Goal: Task Accomplishment & Management: Manage account settings

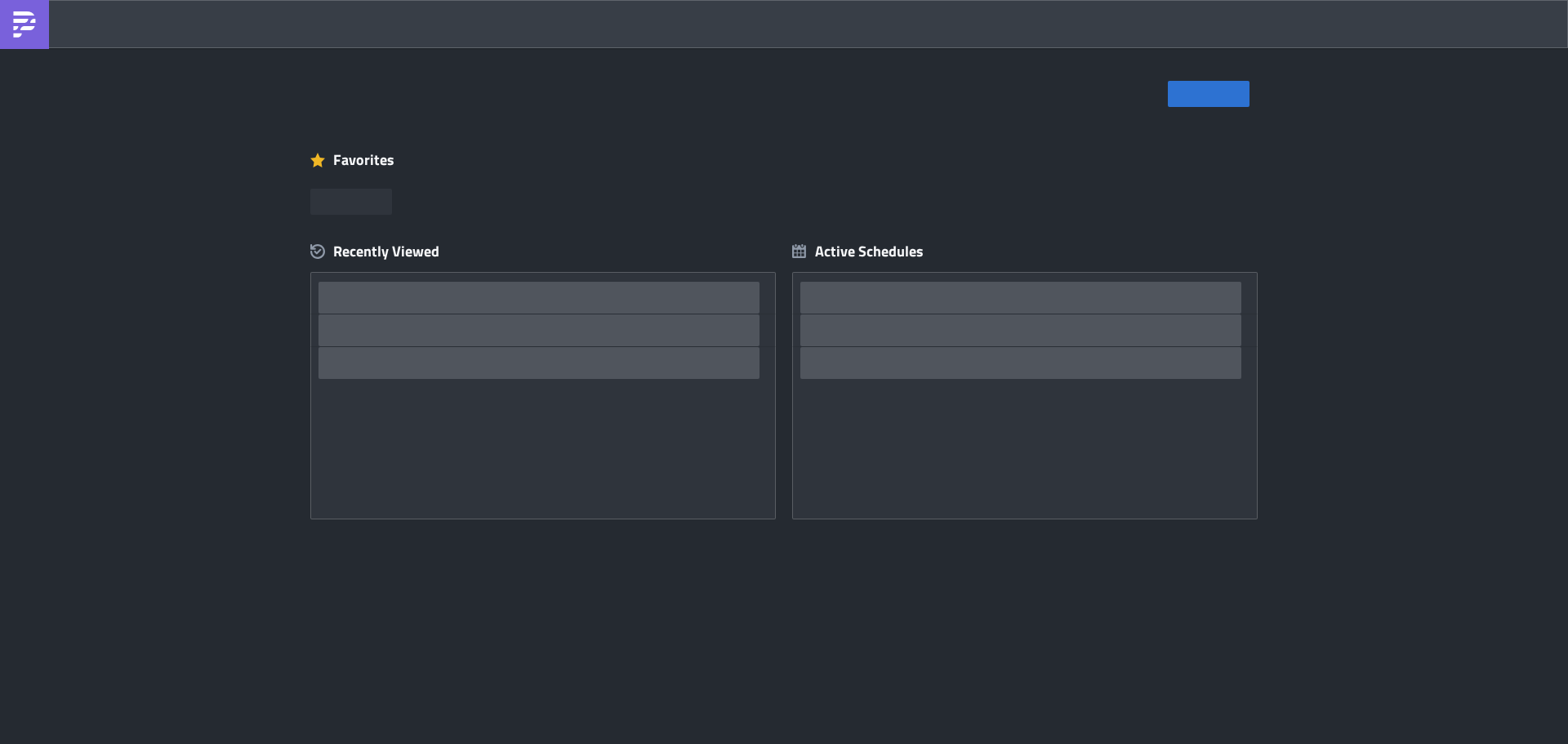
click at [192, 22] on div "Home Explore Data & Integrations Execution Log Administration" at bounding box center [257, 24] width 514 height 48
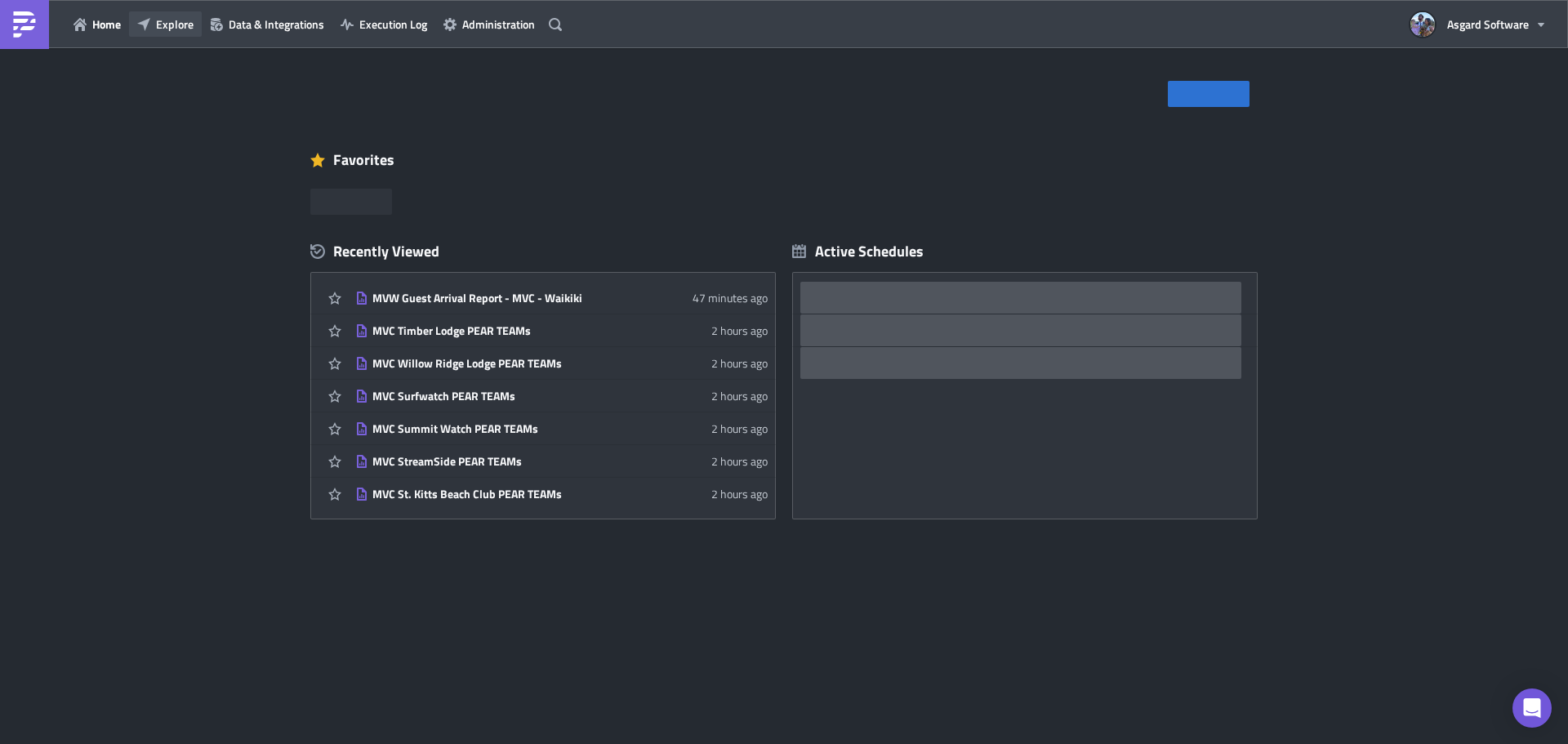
click at [191, 29] on span "Explore" at bounding box center [175, 24] width 38 height 17
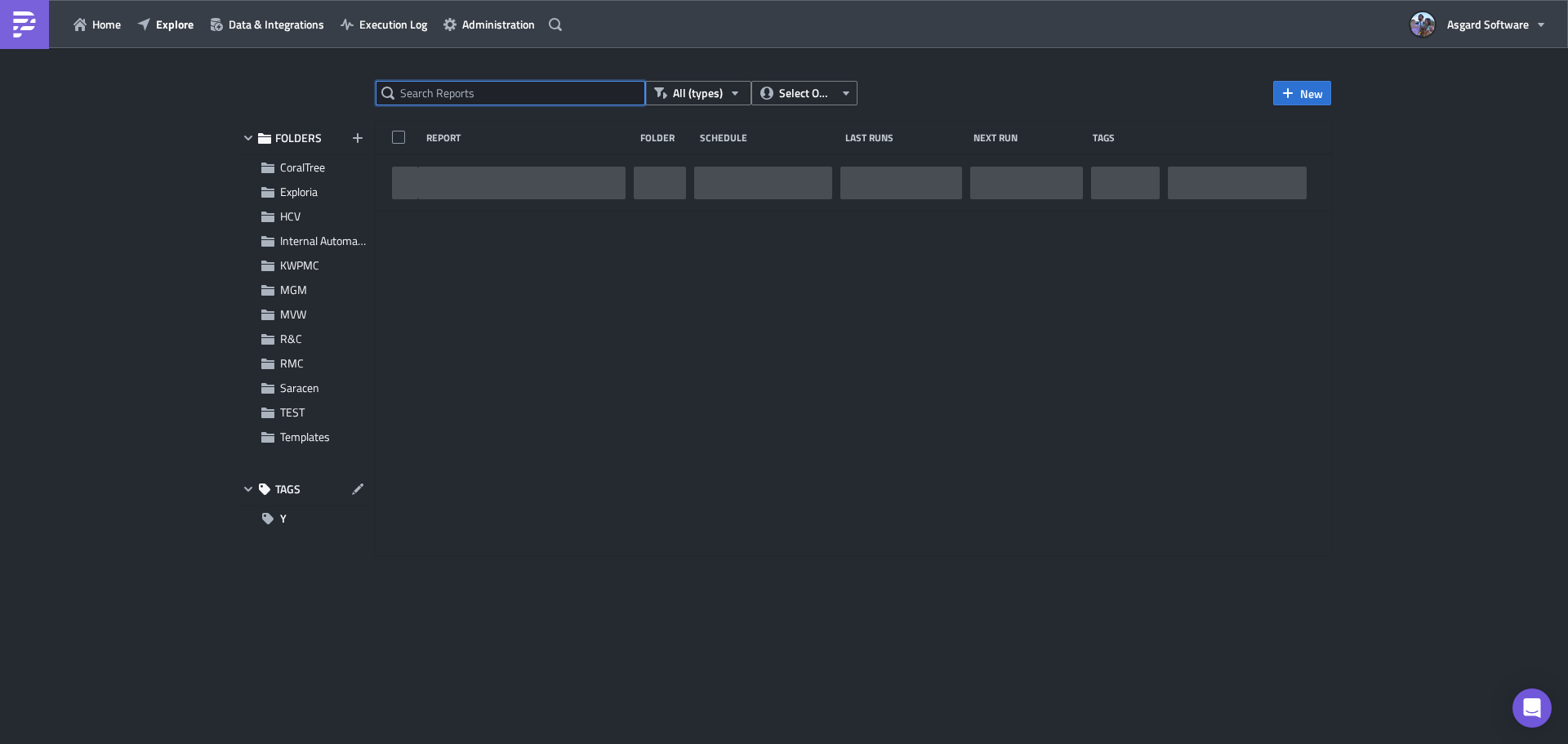
click at [459, 97] on input "text" at bounding box center [511, 93] width 270 height 24
paste input "HCV Managers Standup Dashboard Orange Lake East Village"
type input "HCV Managers Standup Dashboard Orange Lake East Village"
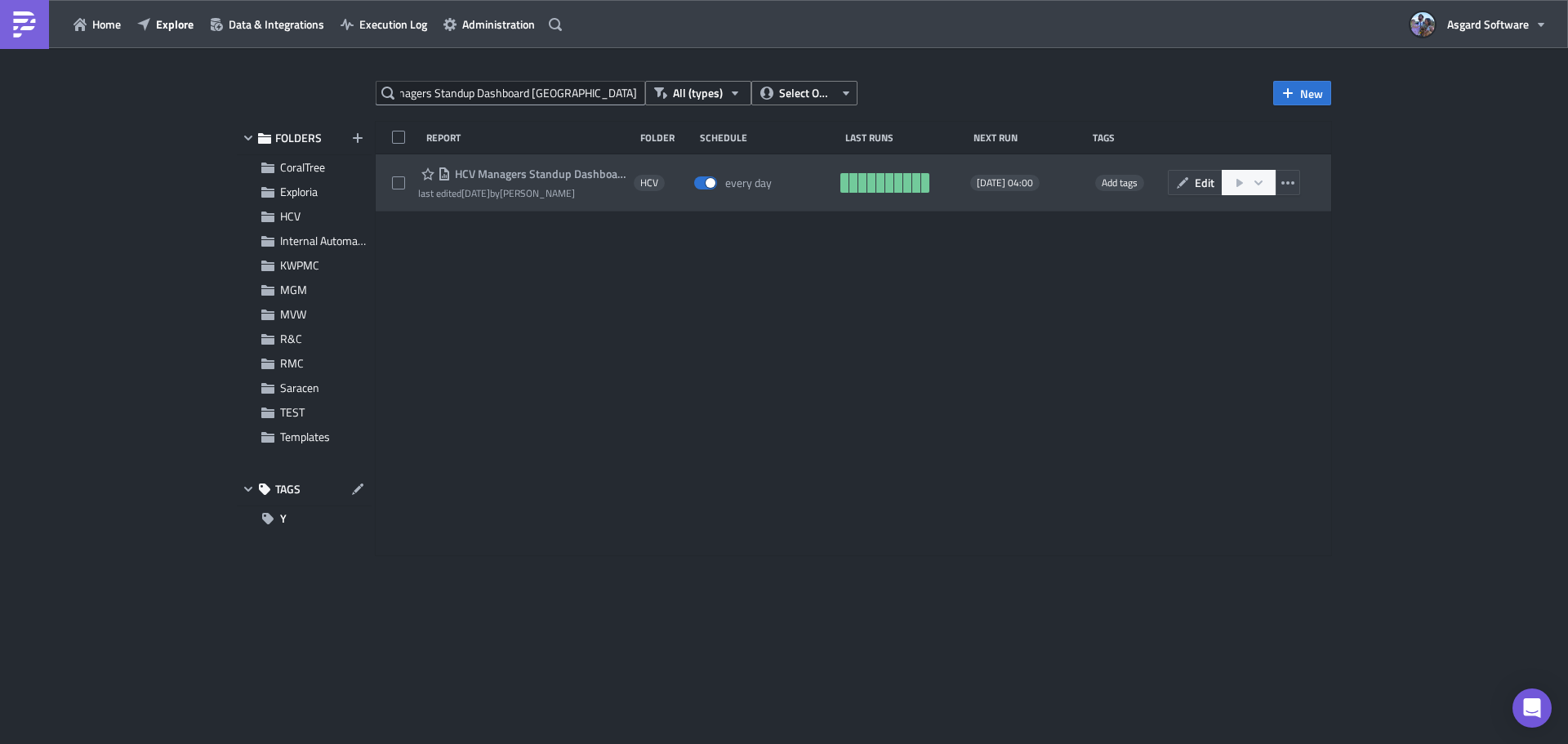
click at [474, 162] on div "HCV Managers Standup Dashboard Orange Lake East Village last edited 6 months ag…" at bounding box center [854, 183] width 956 height 57
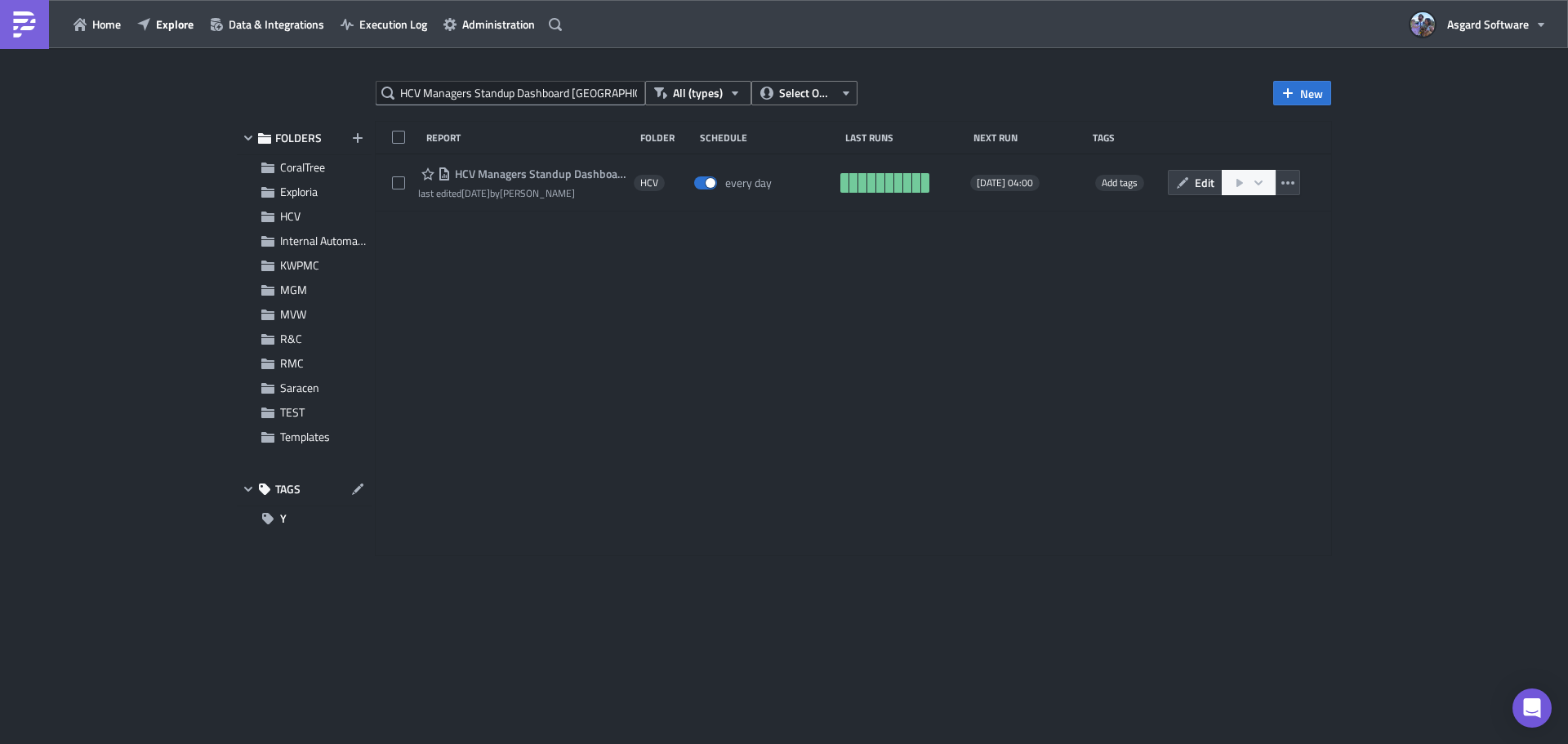
drag, startPoint x: 483, startPoint y: 170, endPoint x: 475, endPoint y: 170, distance: 8.0
click at [484, 170] on span "HCV Managers Standup Dashboard Orange Lake East Village" at bounding box center [537, 174] width 174 height 15
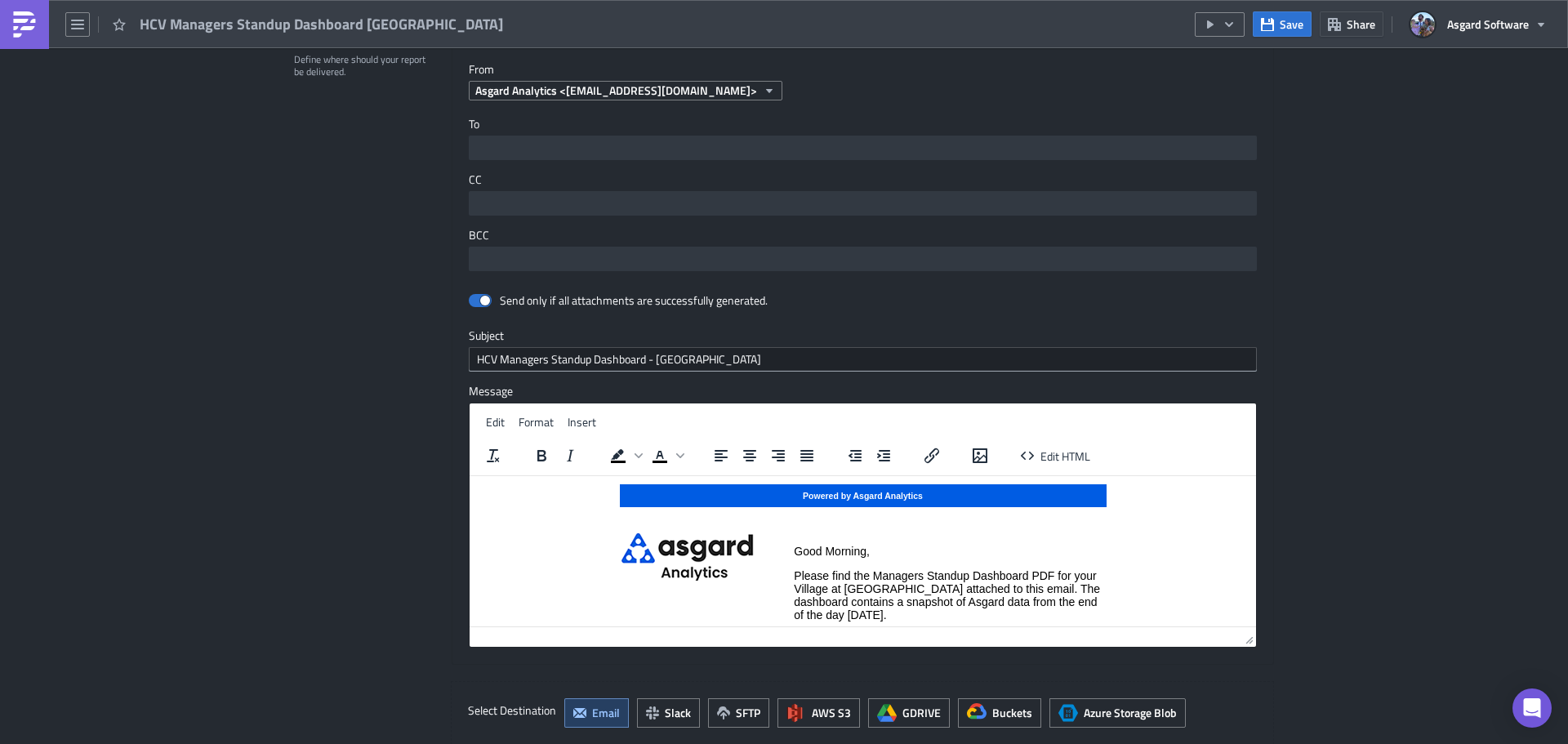
scroll to position [1529, 0]
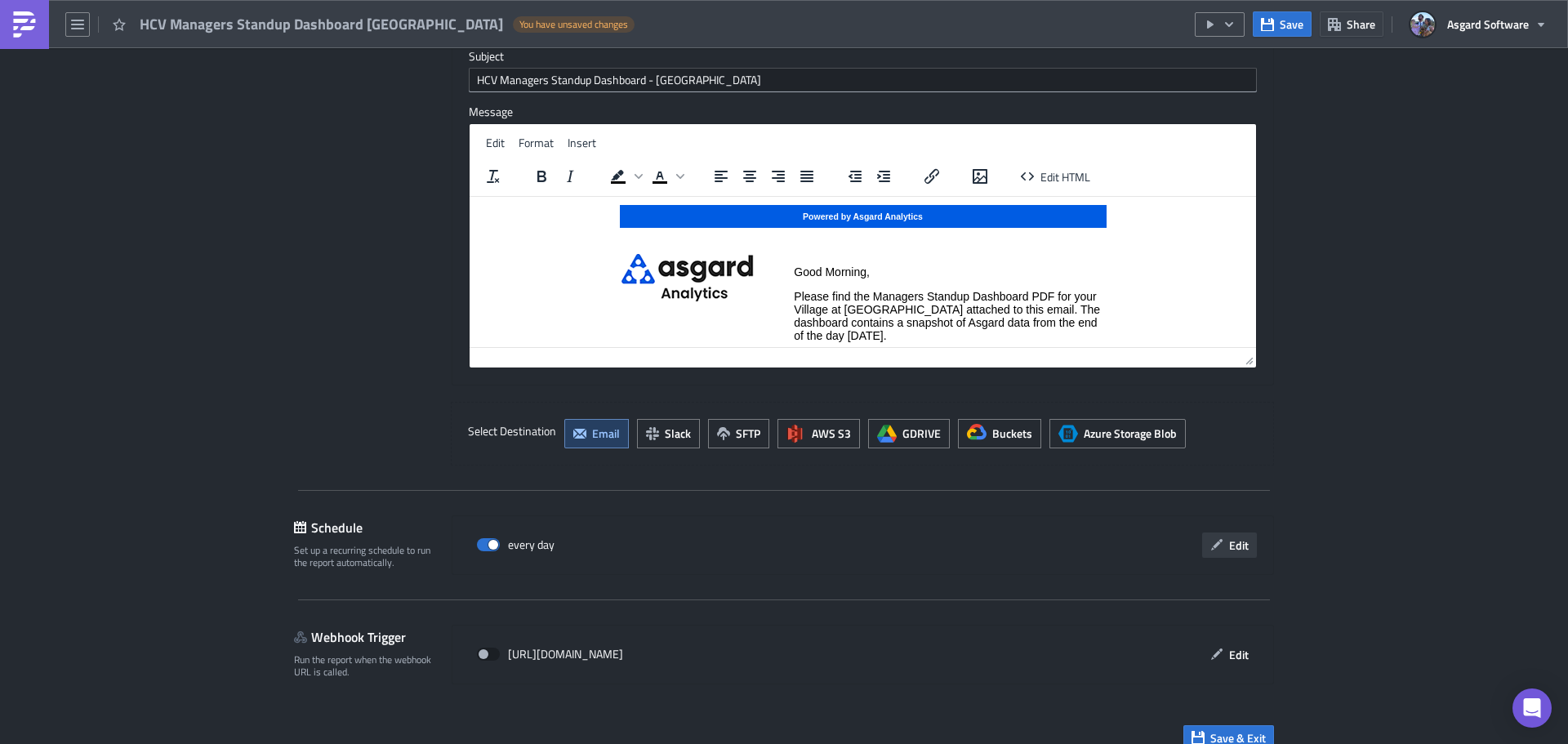
click at [1231, 536] on span "Edit" at bounding box center [1238, 544] width 20 height 17
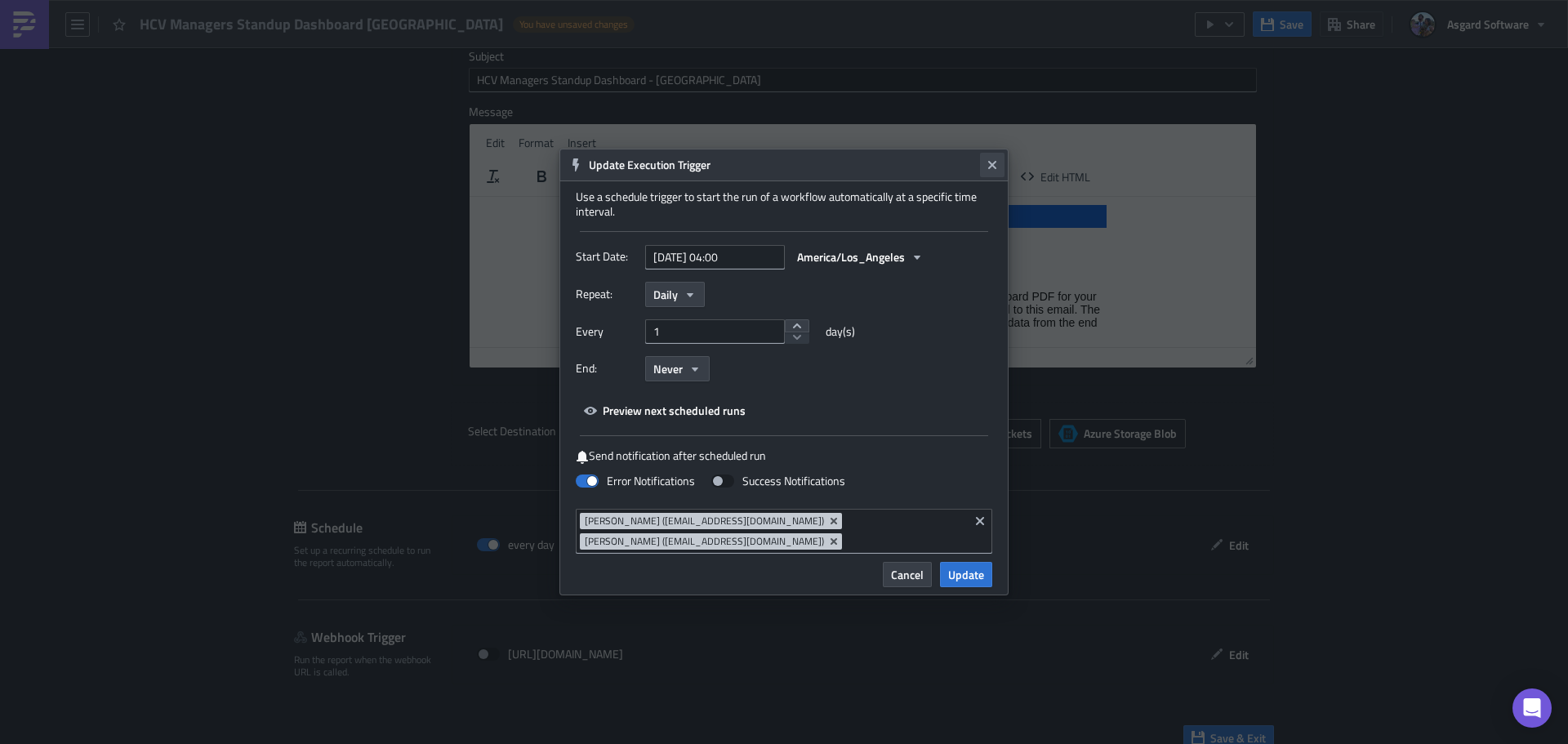
click at [996, 162] on icon "Close" at bounding box center [992, 165] width 8 height 8
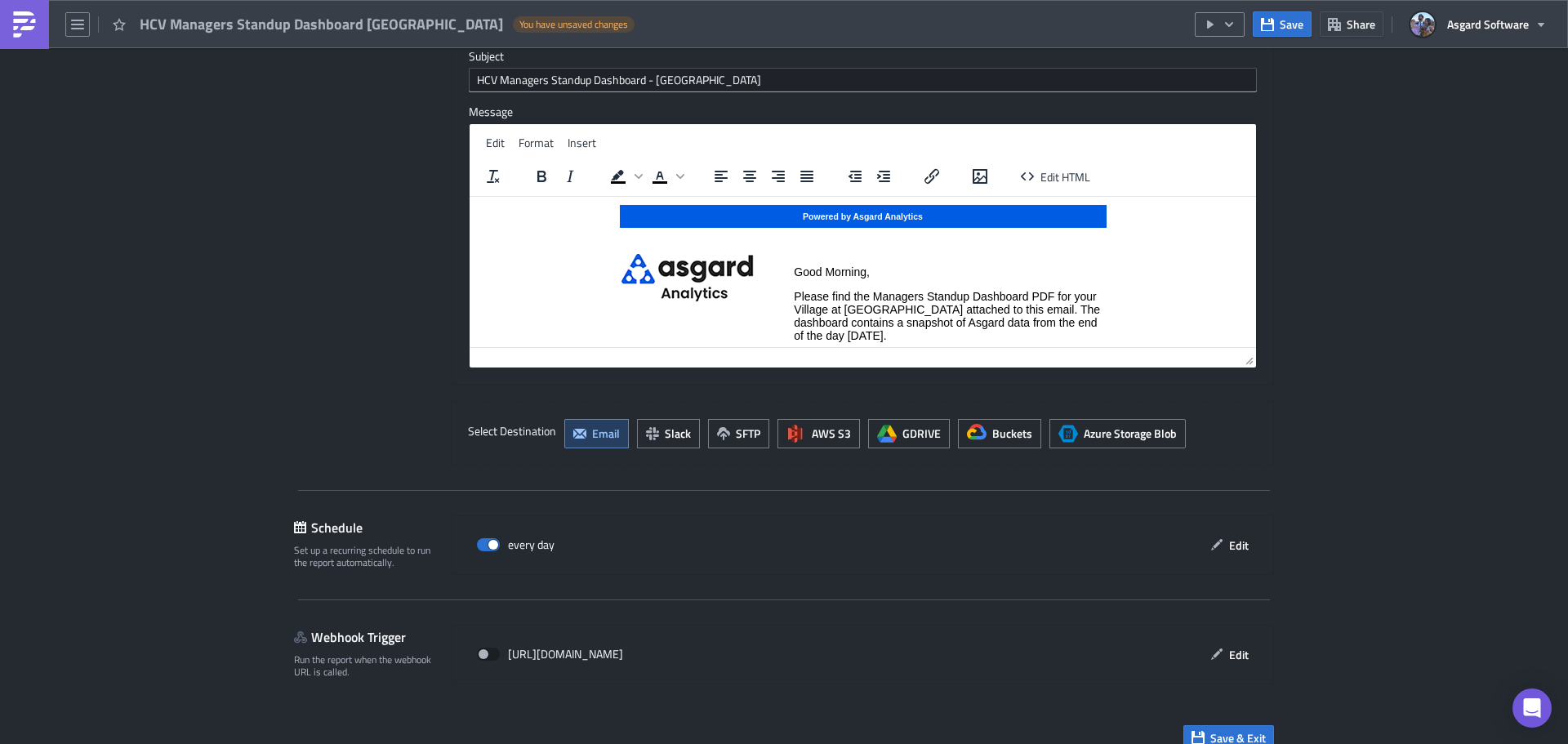
click at [64, 27] on div "HCV Managers Standup Dashboard Orange Lake East Village You have unsaved changes" at bounding box center [321, 24] width 643 height 48
click at [76, 29] on icon "button" at bounding box center [77, 24] width 13 height 13
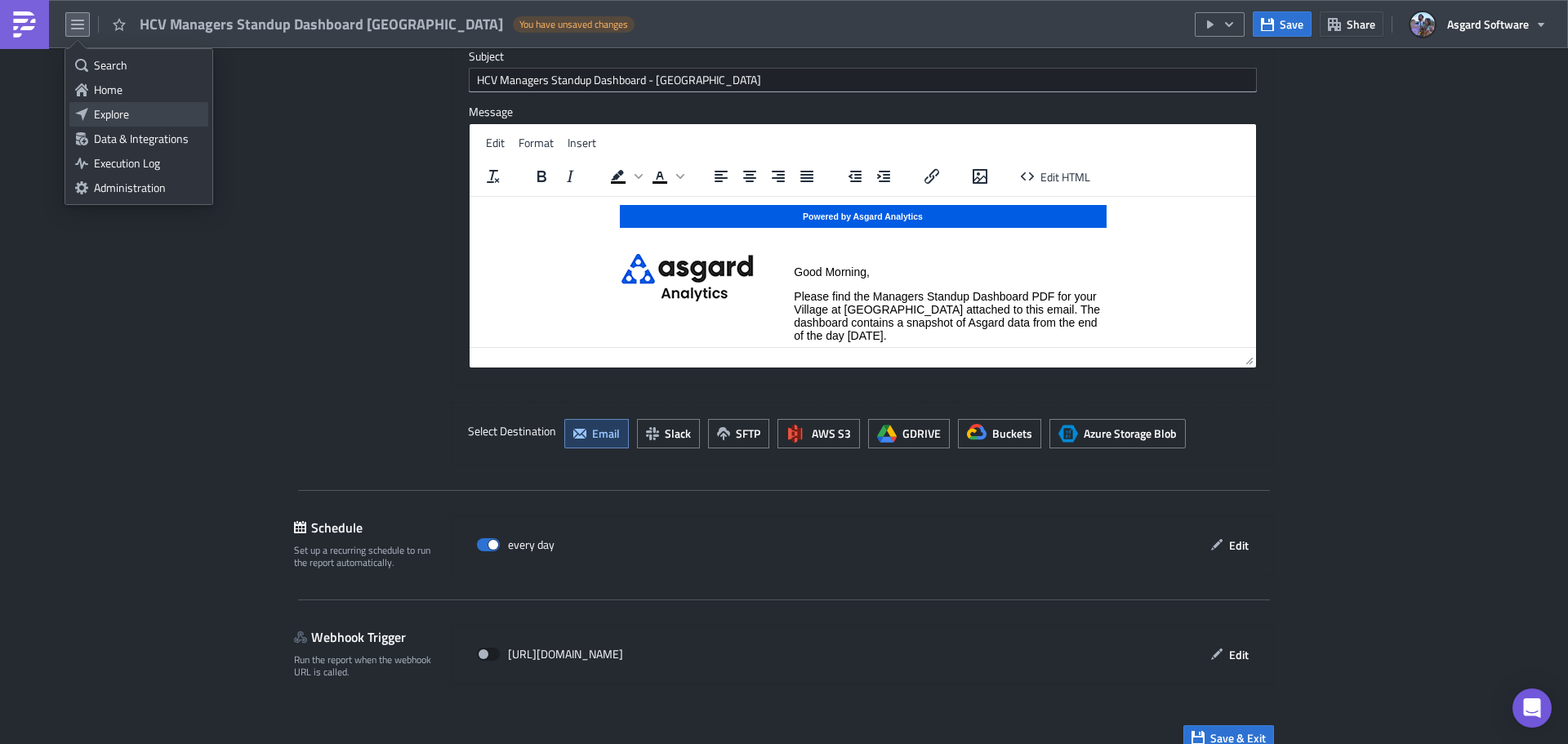
click at [99, 120] on div "Explore" at bounding box center [148, 114] width 108 height 16
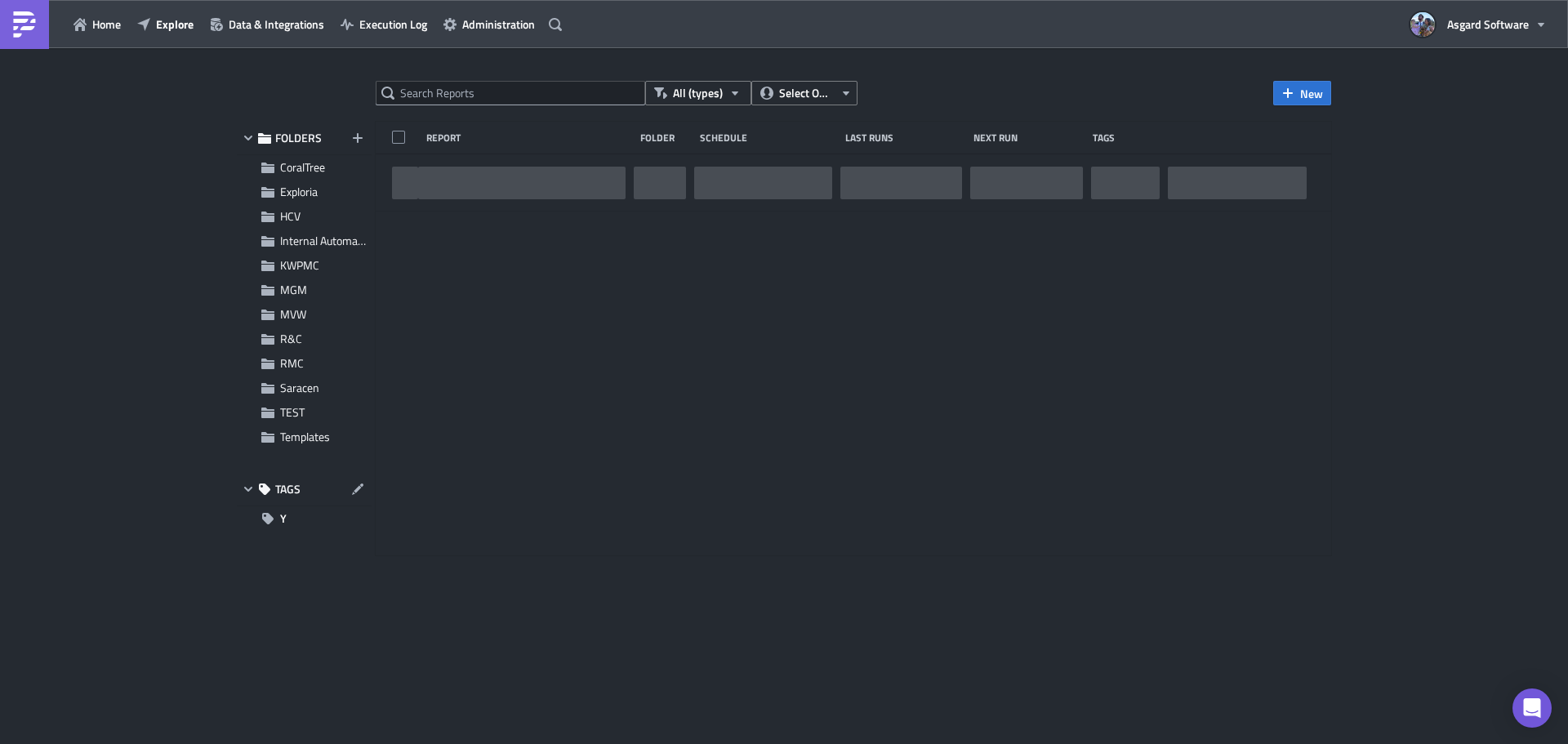
click at [445, 108] on div "All (types) Select Owner New FOLDERS CoralTree Exploria HCV Internal Automation…" at bounding box center [784, 397] width 1111 height 633
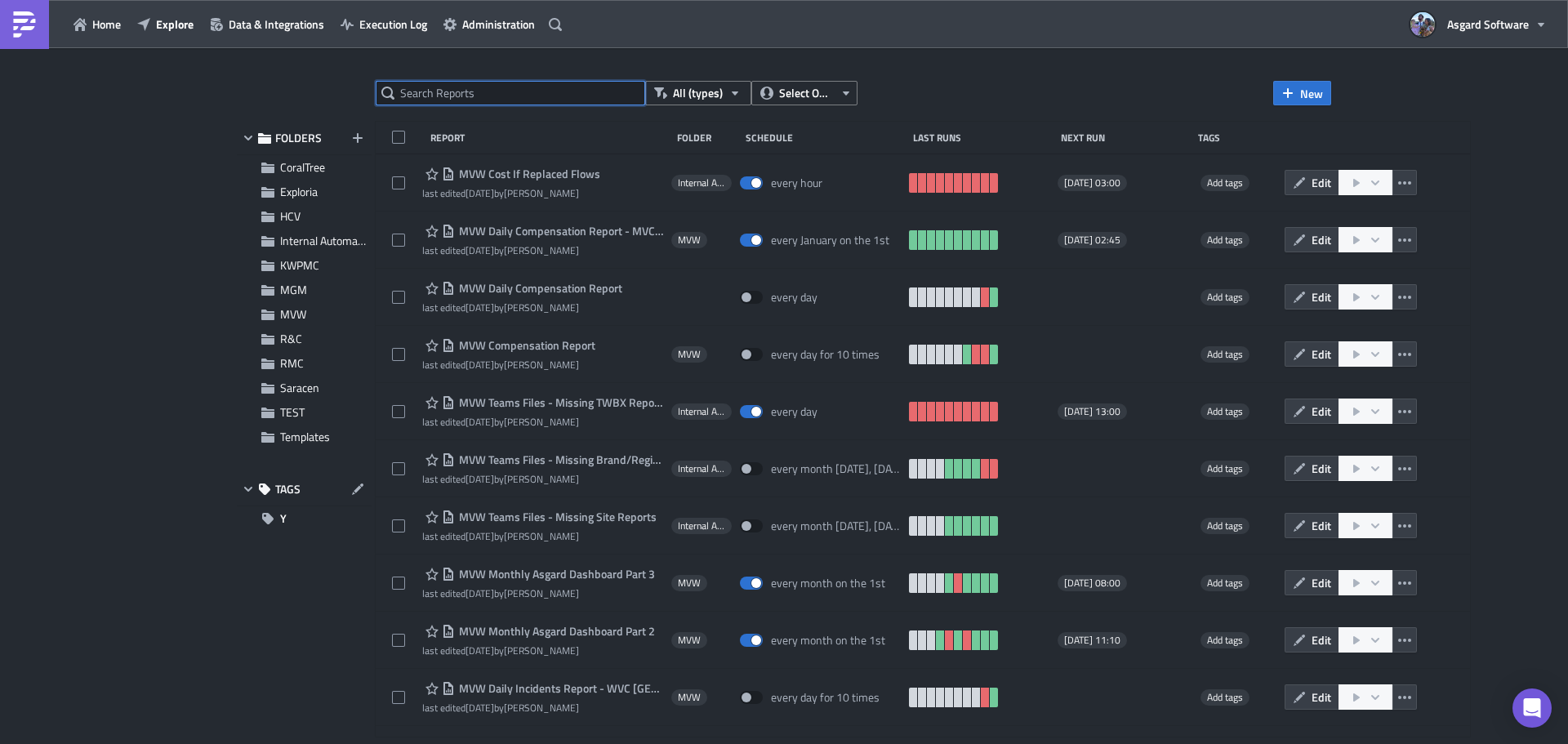
click at [471, 98] on input "text" at bounding box center [511, 93] width 270 height 24
paste input "MVW Teams Files - Missing Brand/Region Reports"
type input "MVW Teams Files - Missing Brand/Region Reports"
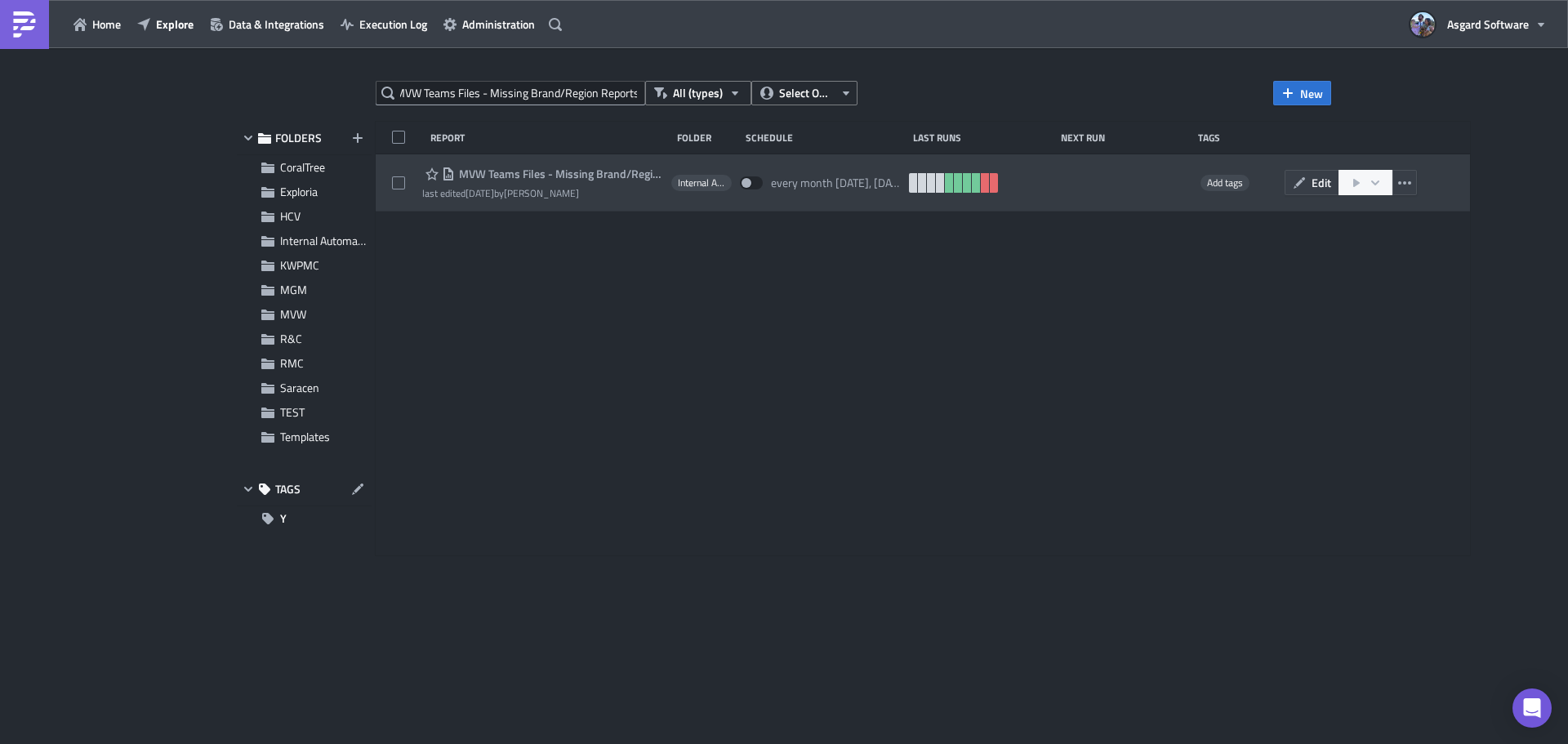
click at [498, 177] on span "MVW Teams Files - Missing Brand/Region Reports" at bounding box center [559, 174] width 208 height 15
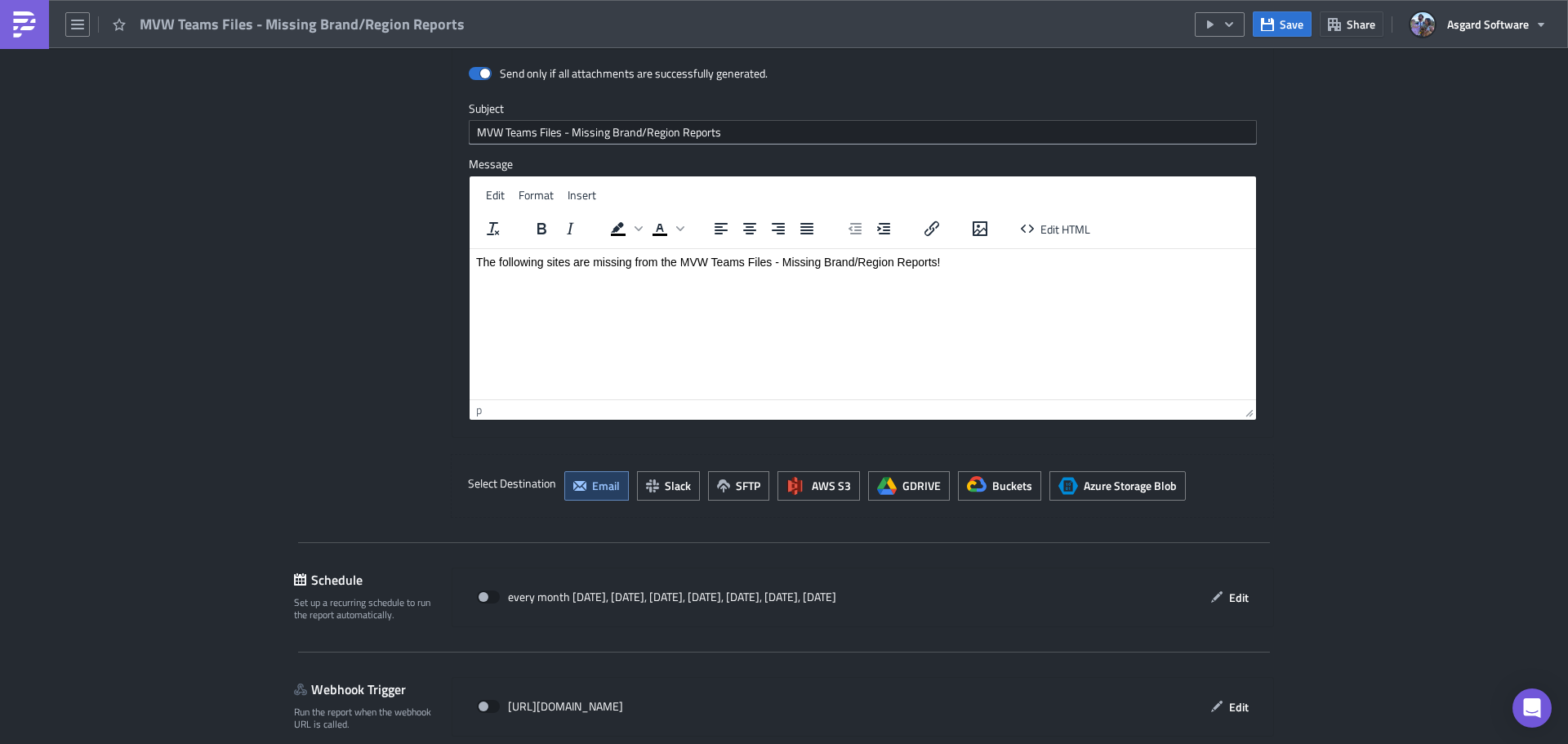
scroll to position [1364, 0]
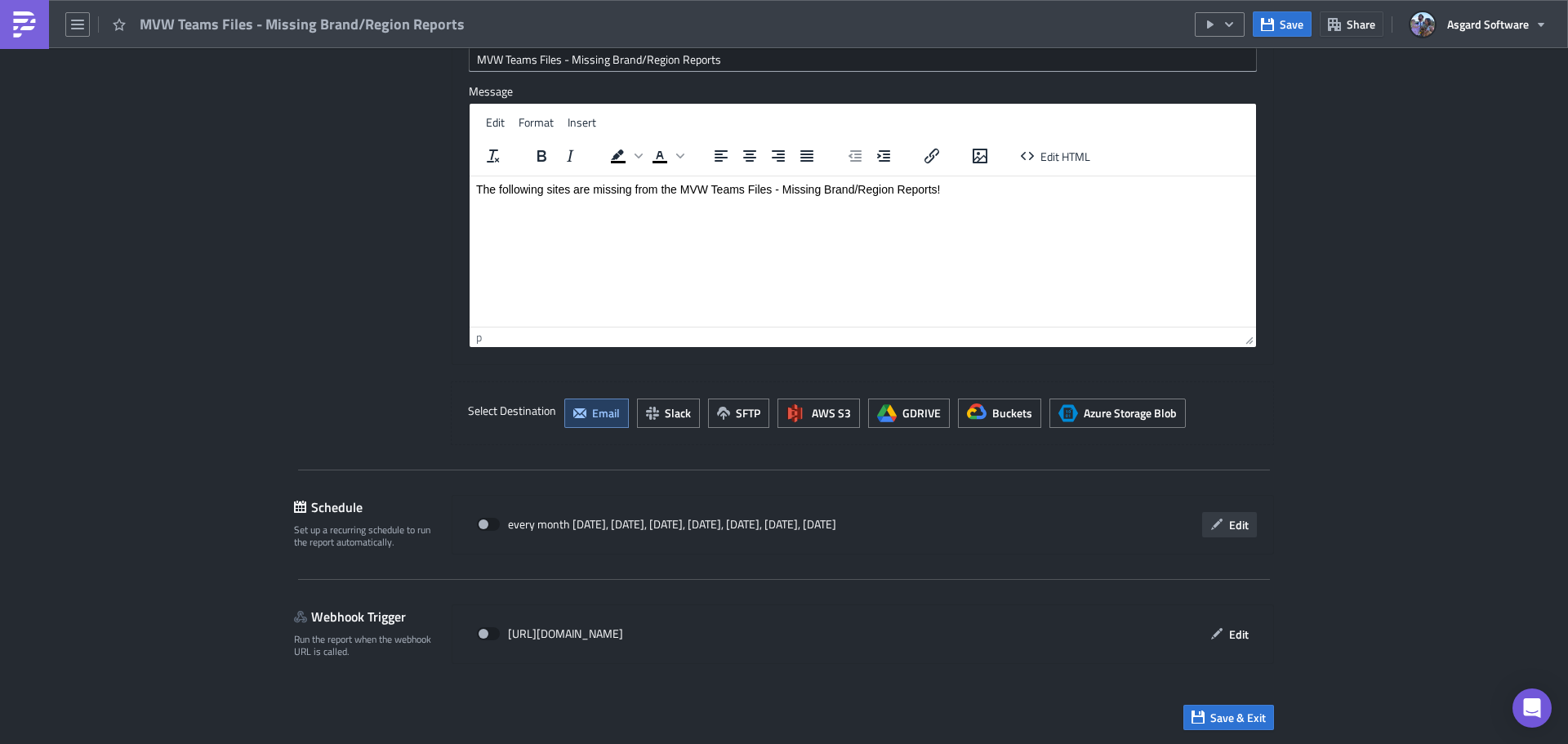
click at [1248, 526] on button "Edit" at bounding box center [1230, 524] width 55 height 25
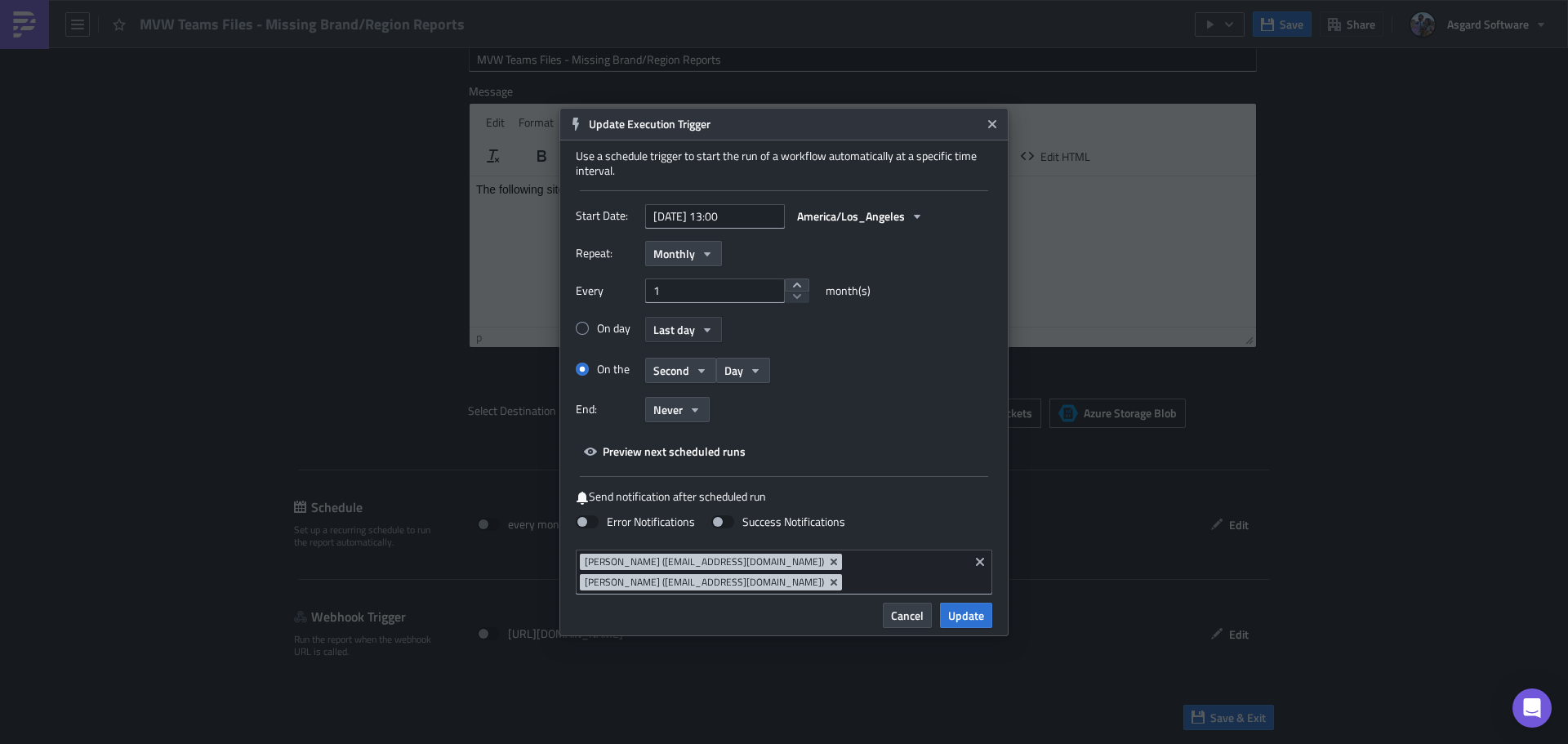
click at [691, 334] on span "Last day" at bounding box center [674, 330] width 41 height 17
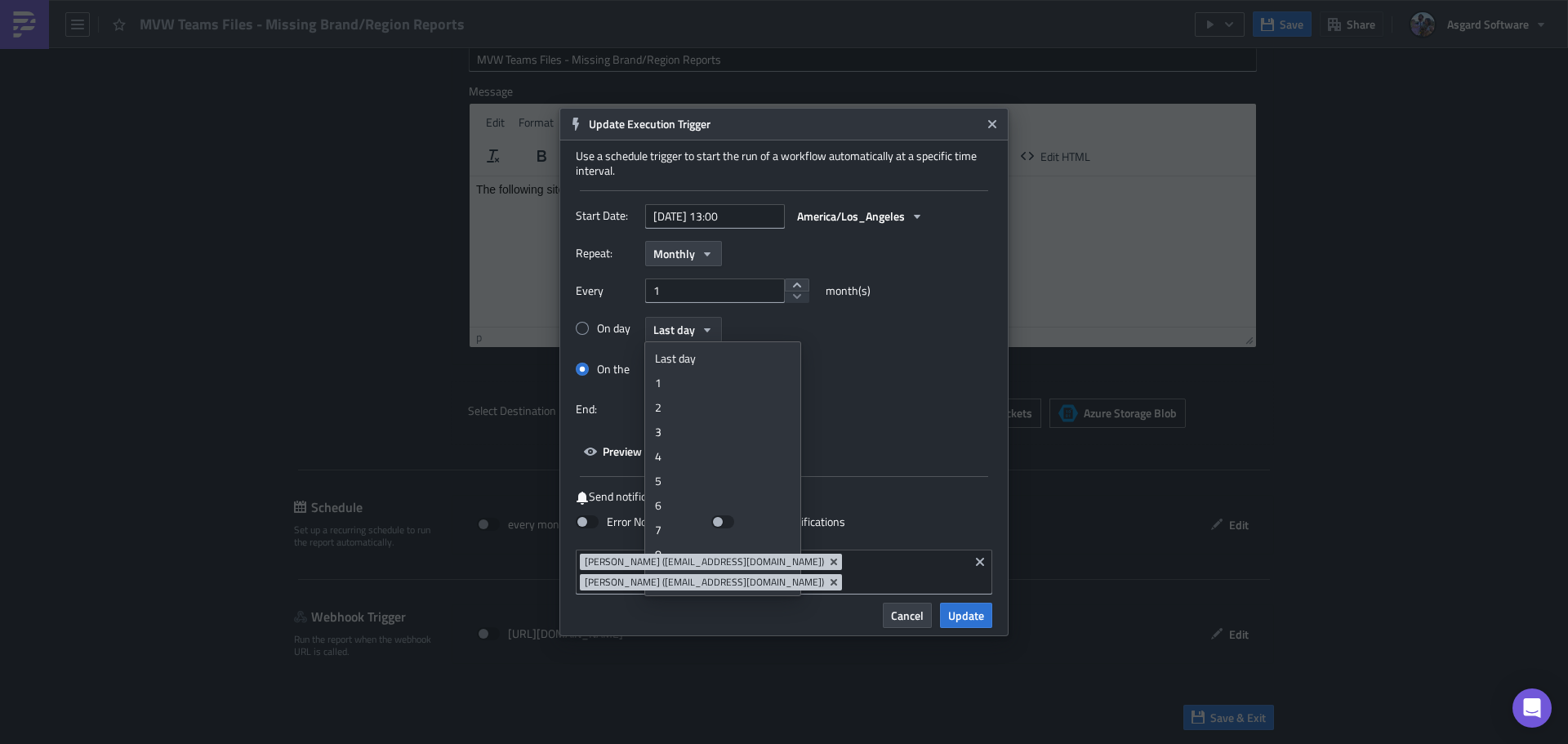
click at [693, 328] on span "Last day" at bounding box center [674, 330] width 41 height 17
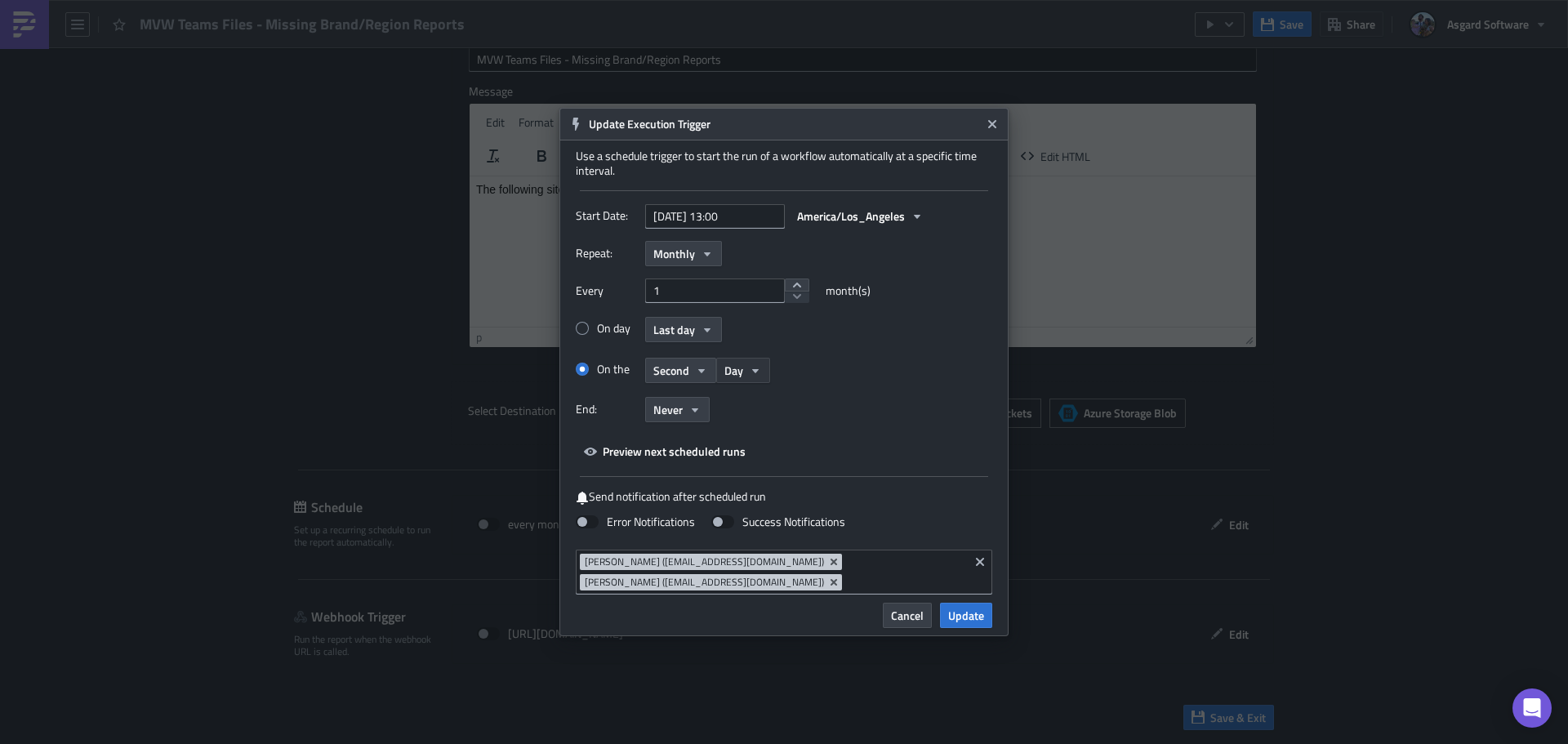
click at [746, 364] on button "Day" at bounding box center [743, 370] width 54 height 25
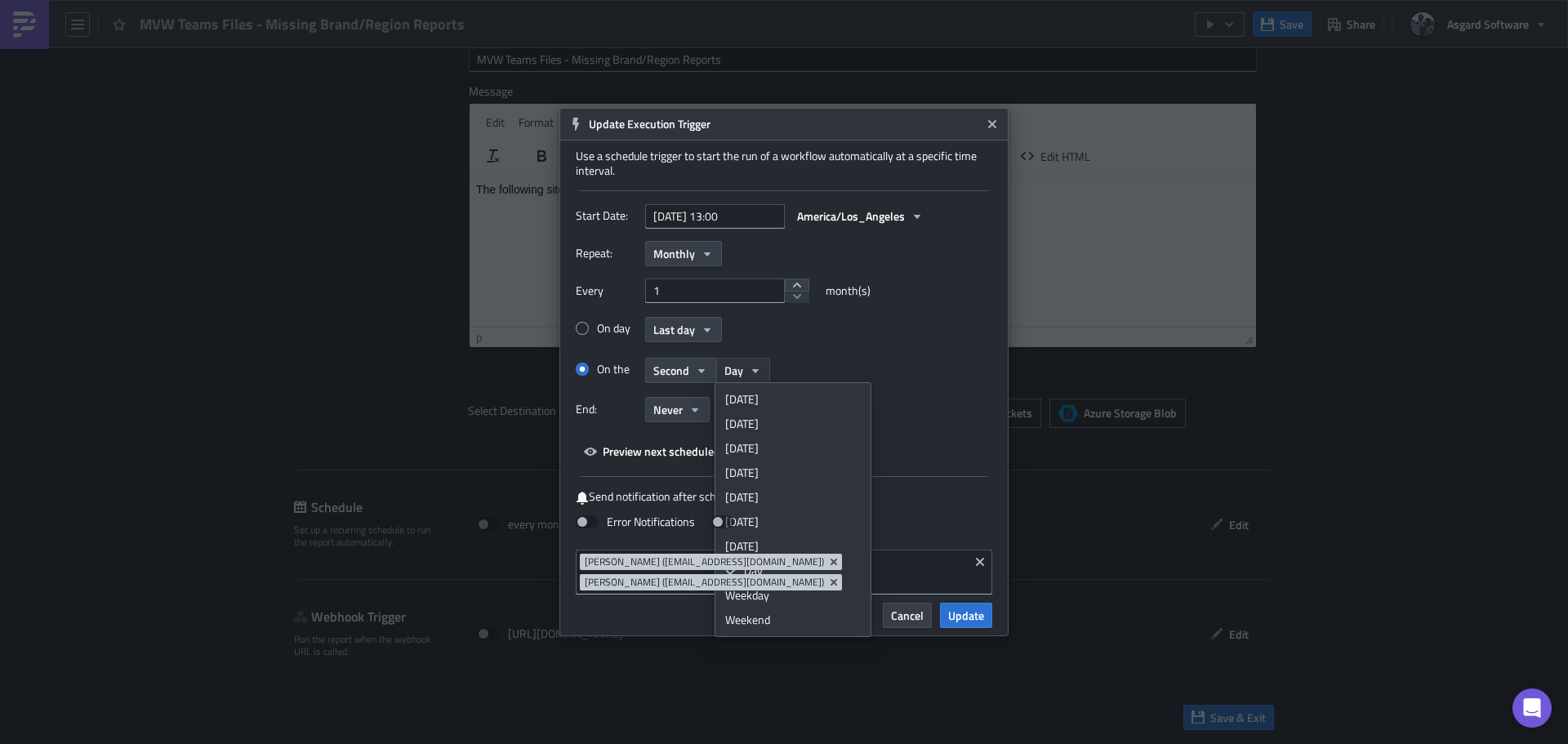
click at [746, 364] on button "Day" at bounding box center [743, 370] width 54 height 25
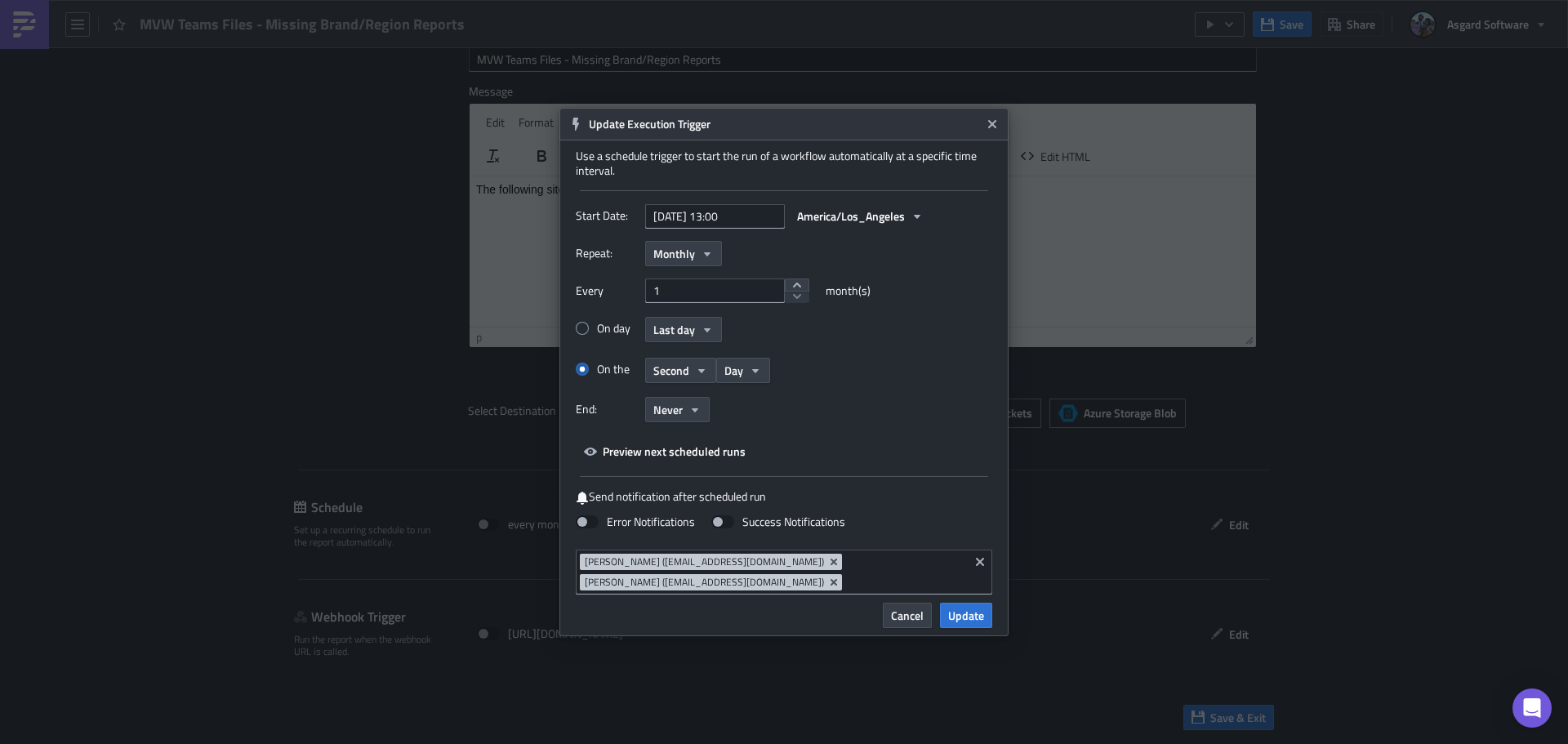
click at [587, 364] on span at bounding box center [582, 369] width 13 height 13
click at [587, 364] on input "On the" at bounding box center [584, 369] width 10 height 10
click at [580, 329] on span at bounding box center [582, 329] width 13 height 13
click at [580, 329] on input "On day" at bounding box center [584, 328] width 10 height 10
radio input "true"
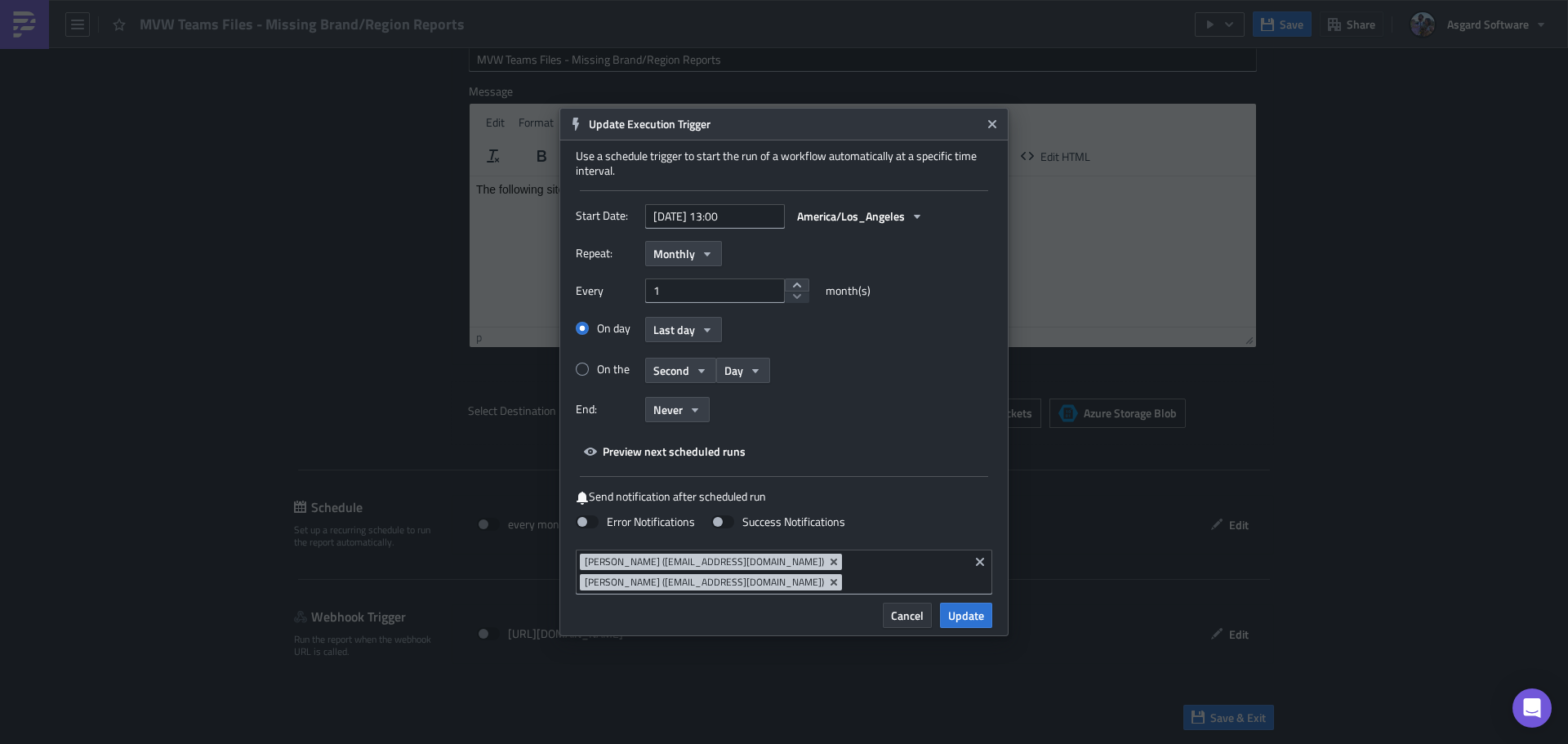
click at [926, 609] on button "Cancel" at bounding box center [907, 615] width 49 height 25
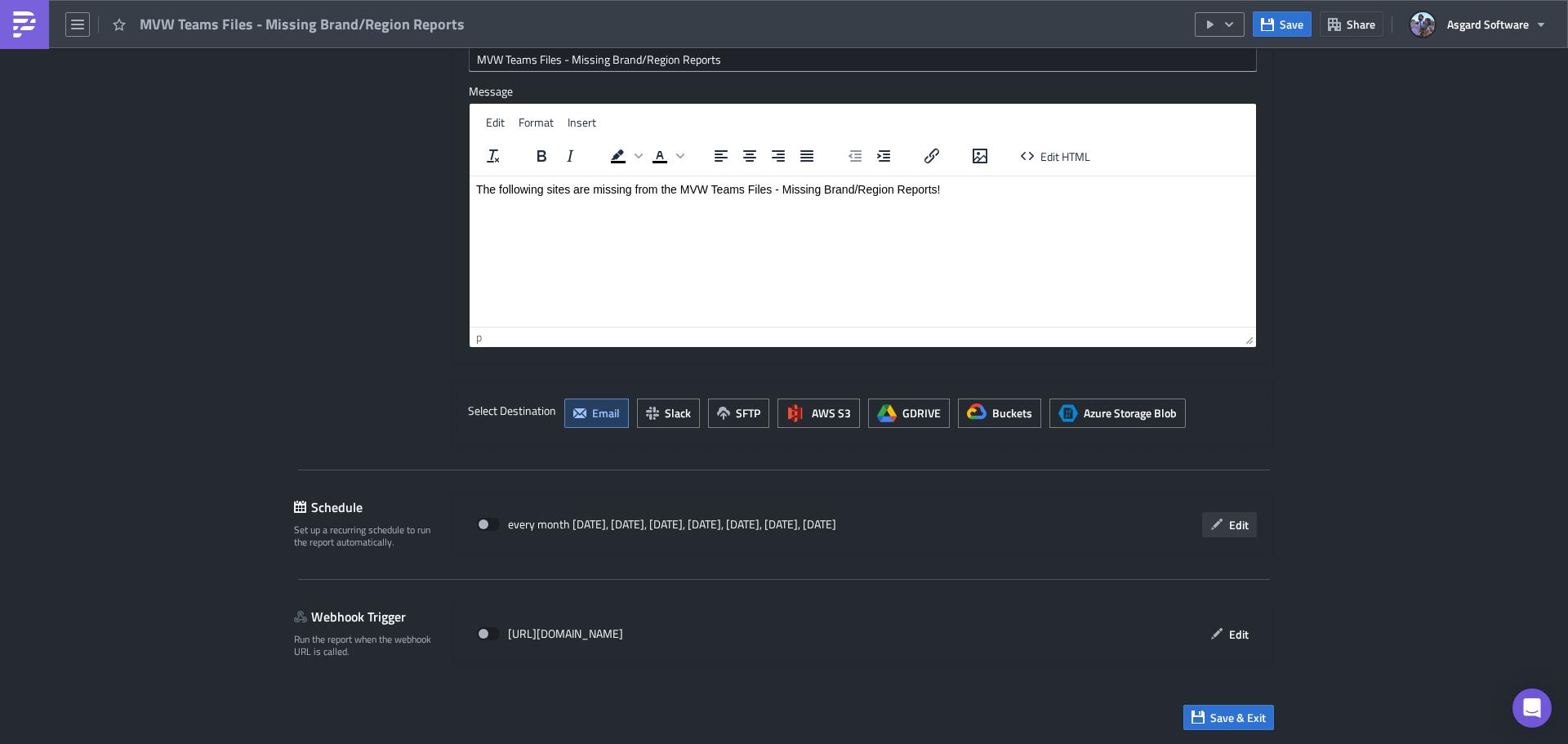
click at [1236, 517] on span "Edit" at bounding box center [1238, 525] width 20 height 17
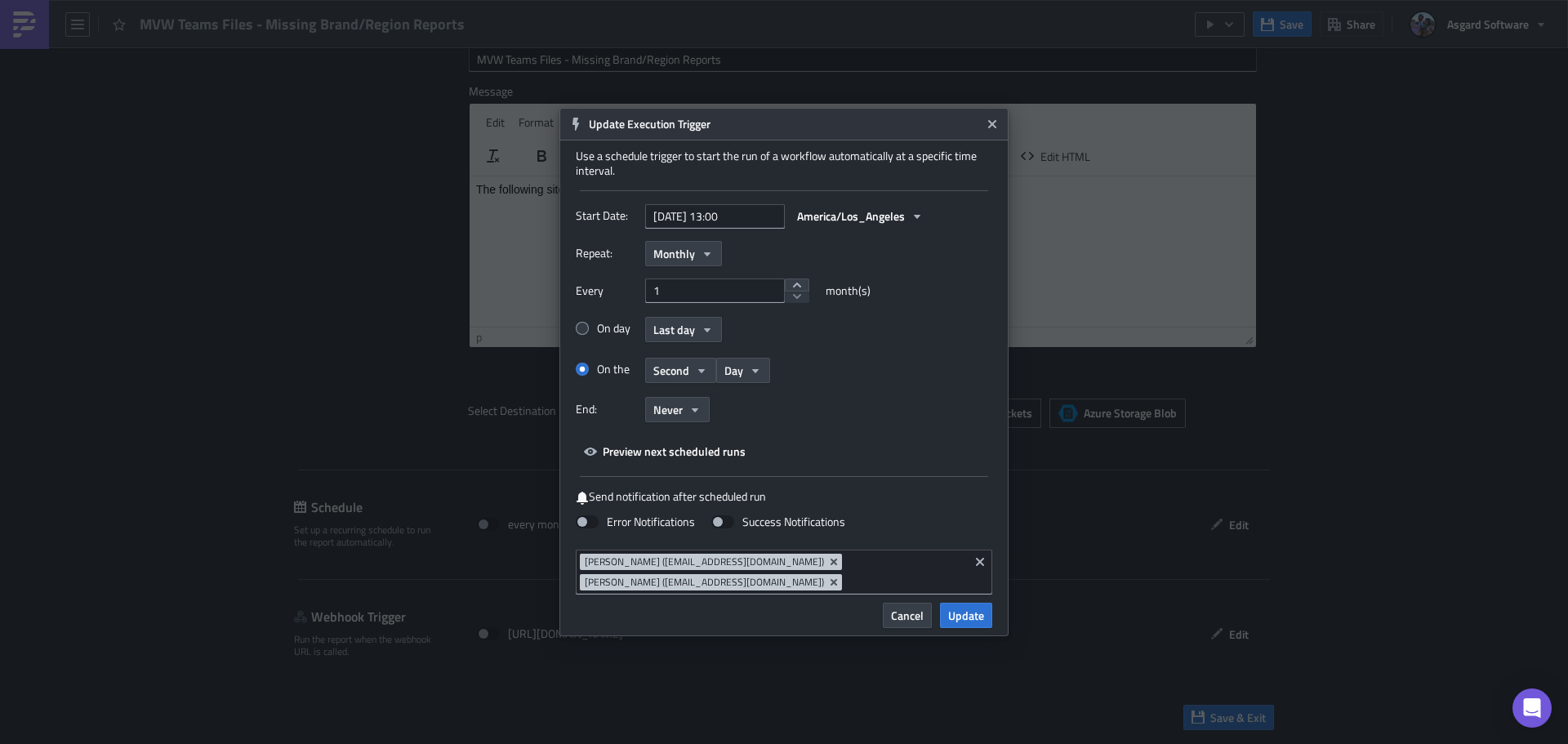
click at [588, 330] on span at bounding box center [582, 329] width 13 height 13
click at [588, 330] on input "On day" at bounding box center [584, 328] width 10 height 10
radio input "true"
click at [954, 619] on span "Update" at bounding box center [966, 615] width 36 height 17
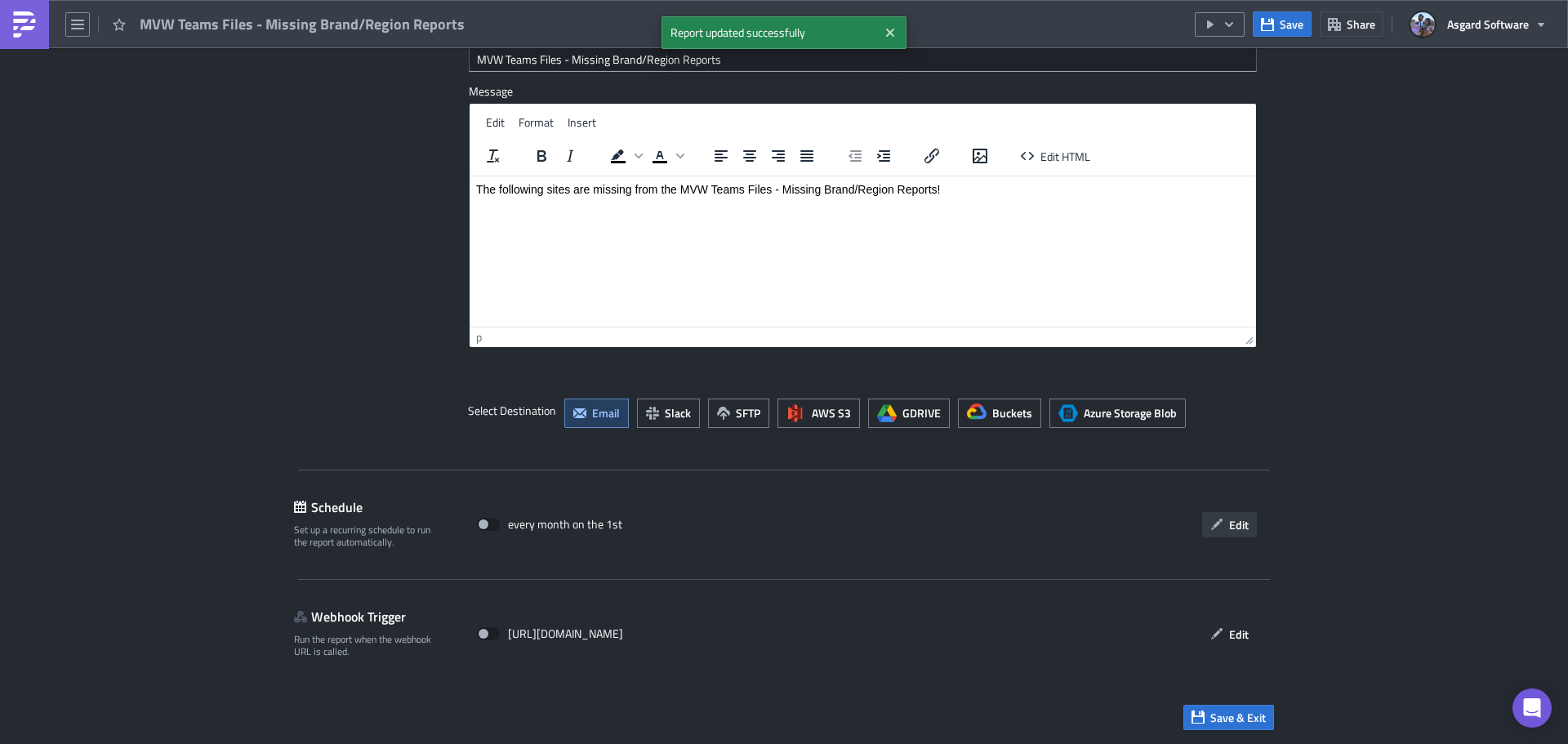
click at [1230, 516] on span "Edit" at bounding box center [1238, 525] width 20 height 17
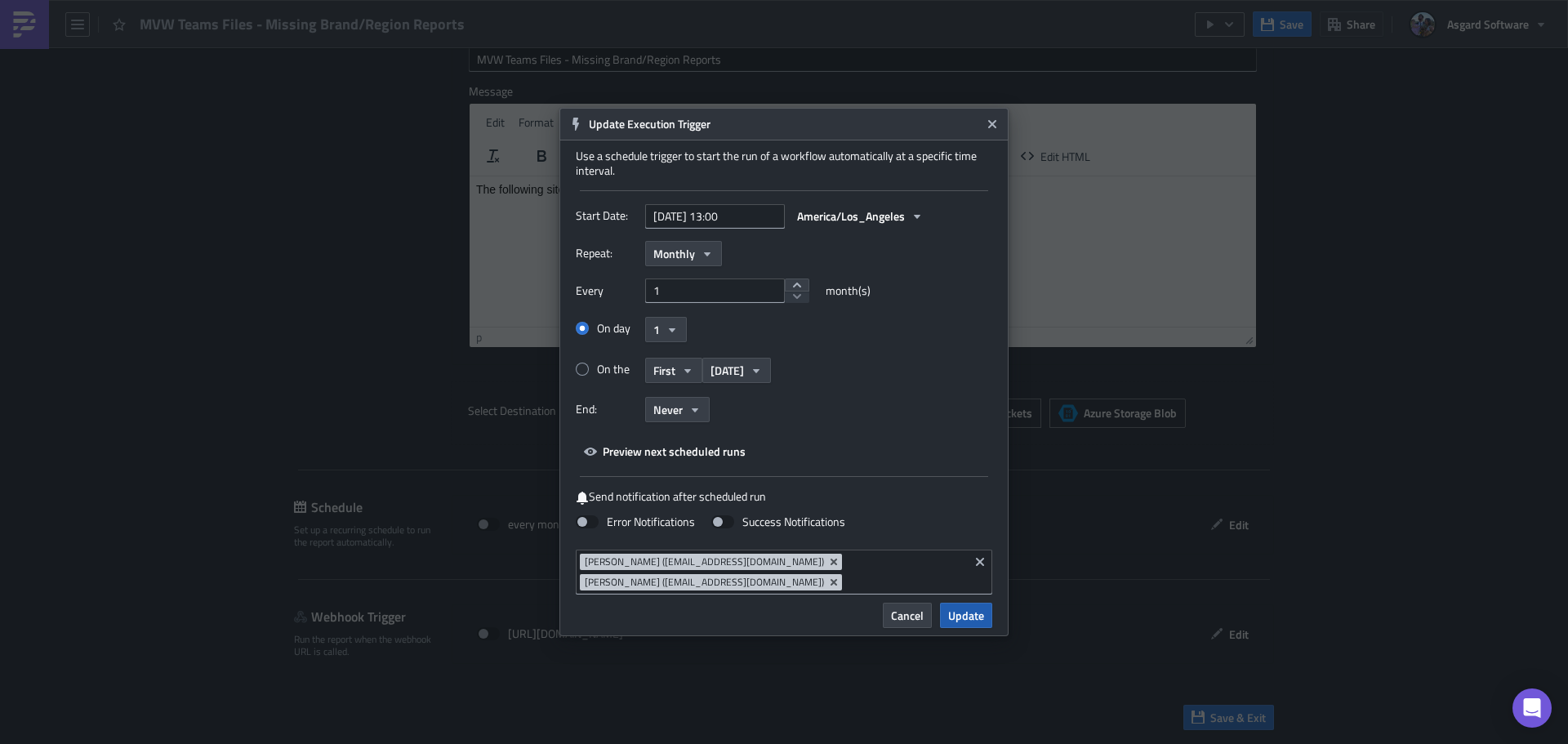
click at [980, 617] on span "Update" at bounding box center [966, 615] width 36 height 17
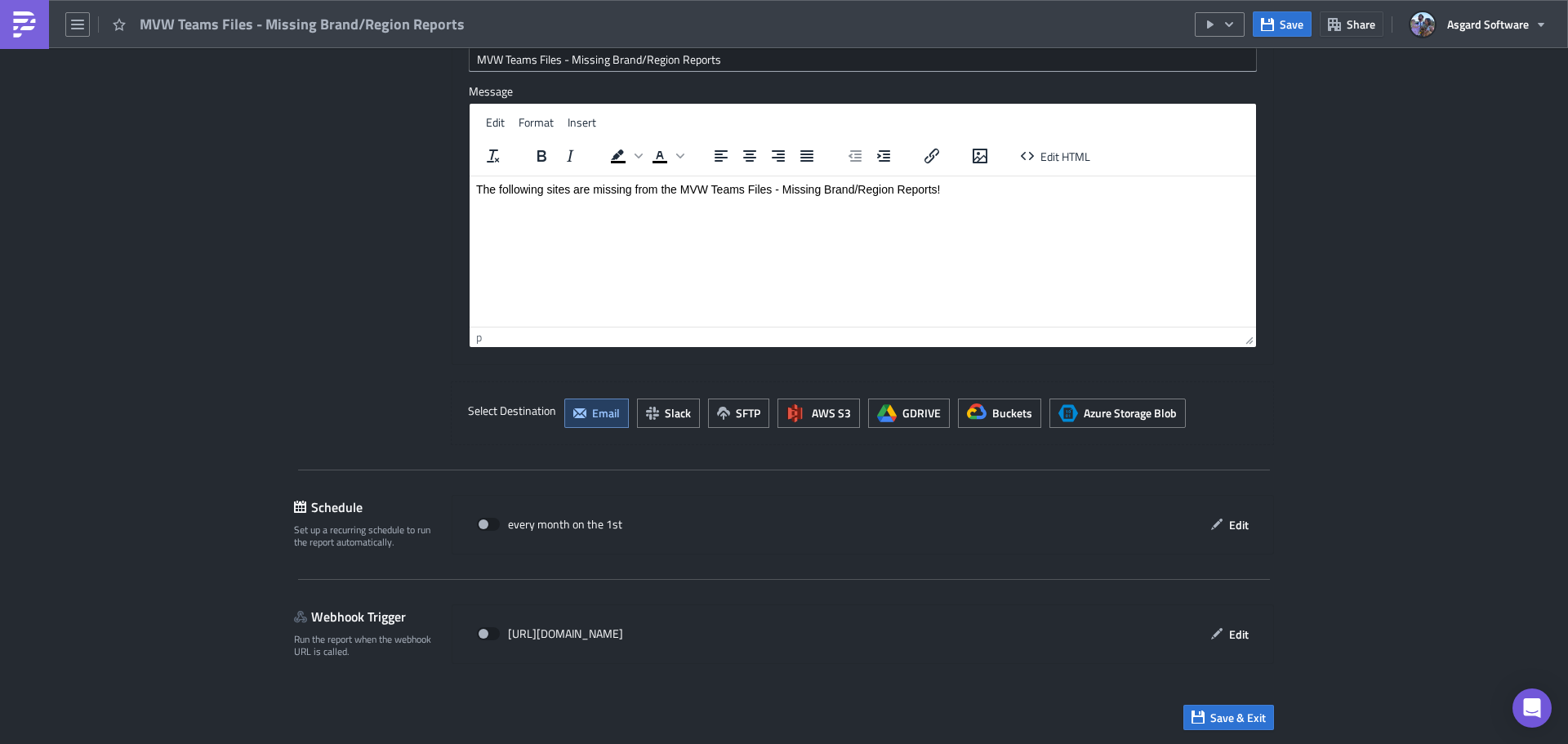
click at [1223, 720] on span "Save & Exit" at bounding box center [1238, 717] width 56 height 17
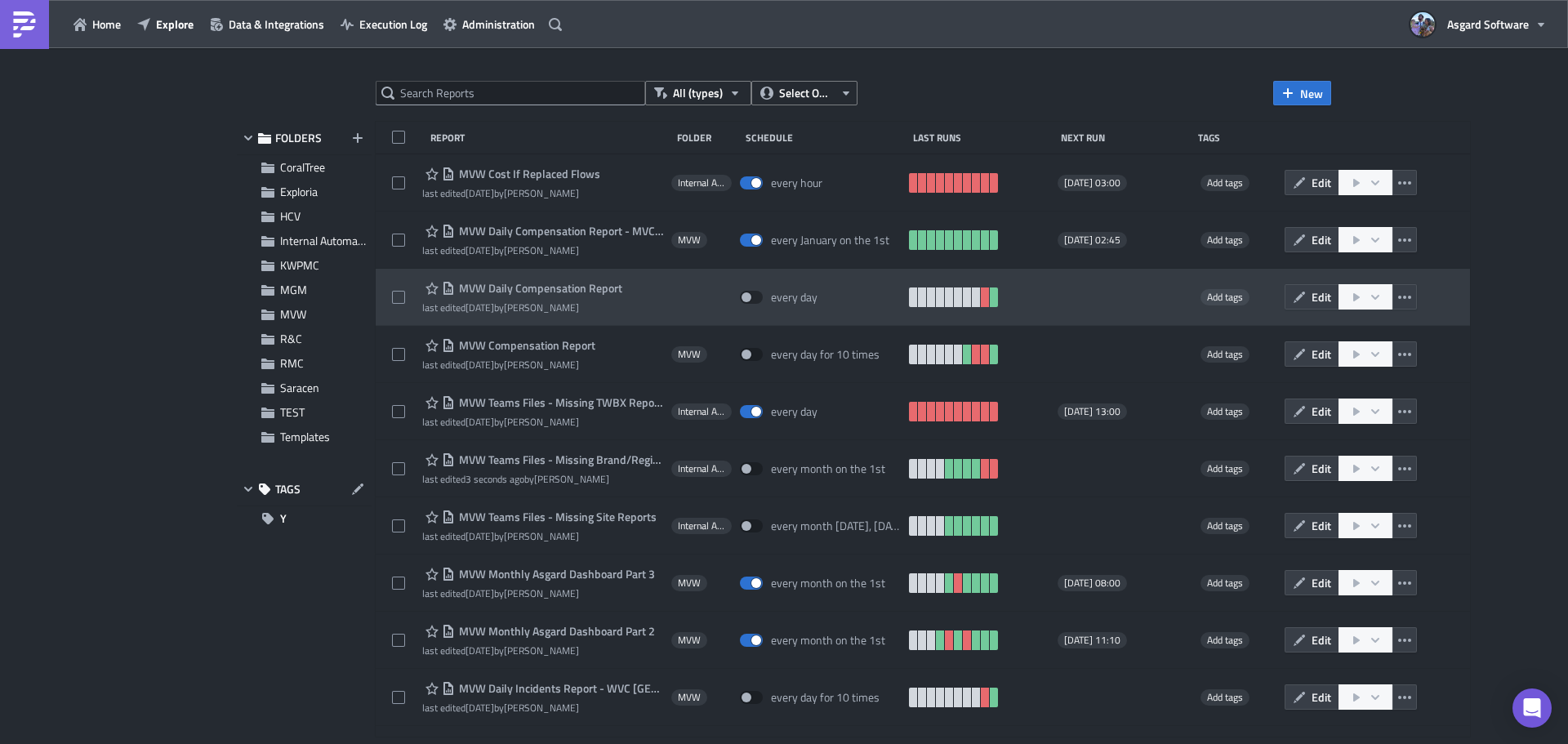
click at [582, 291] on span "MVW Daily Compensation Report" at bounding box center [539, 288] width 168 height 15
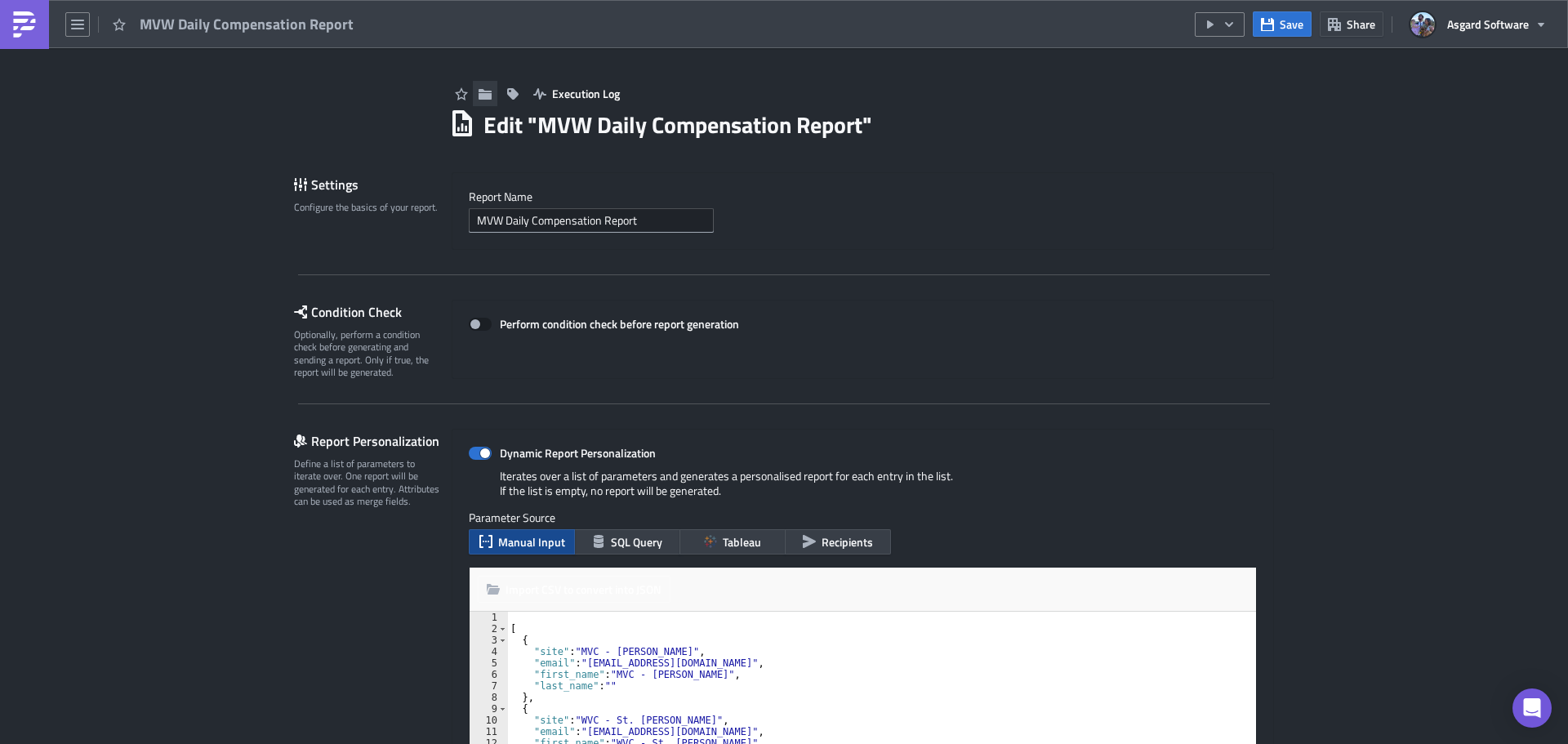
click at [486, 95] on button "button" at bounding box center [485, 93] width 24 height 25
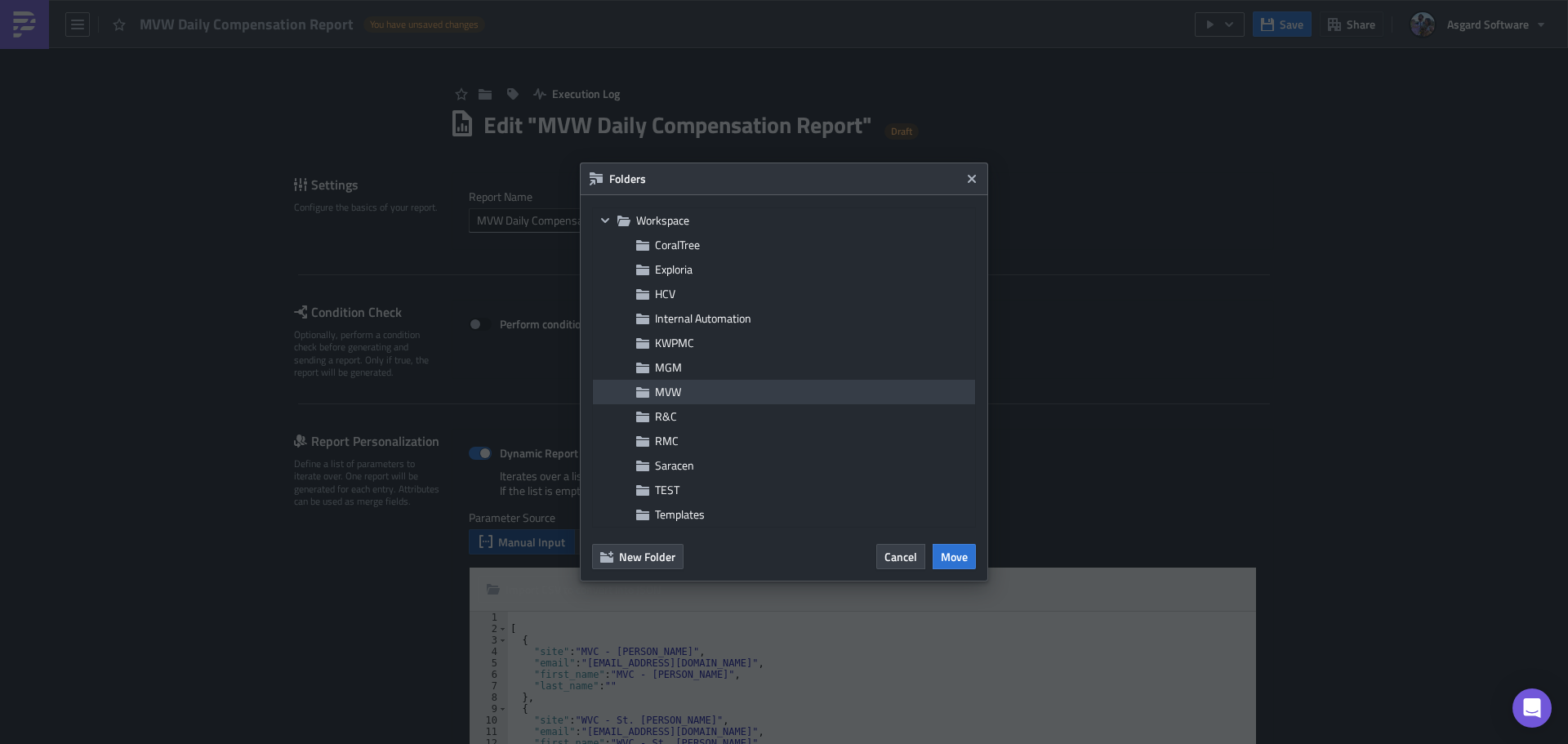
click at [686, 383] on div "MVW" at bounding box center [784, 392] width 383 height 24
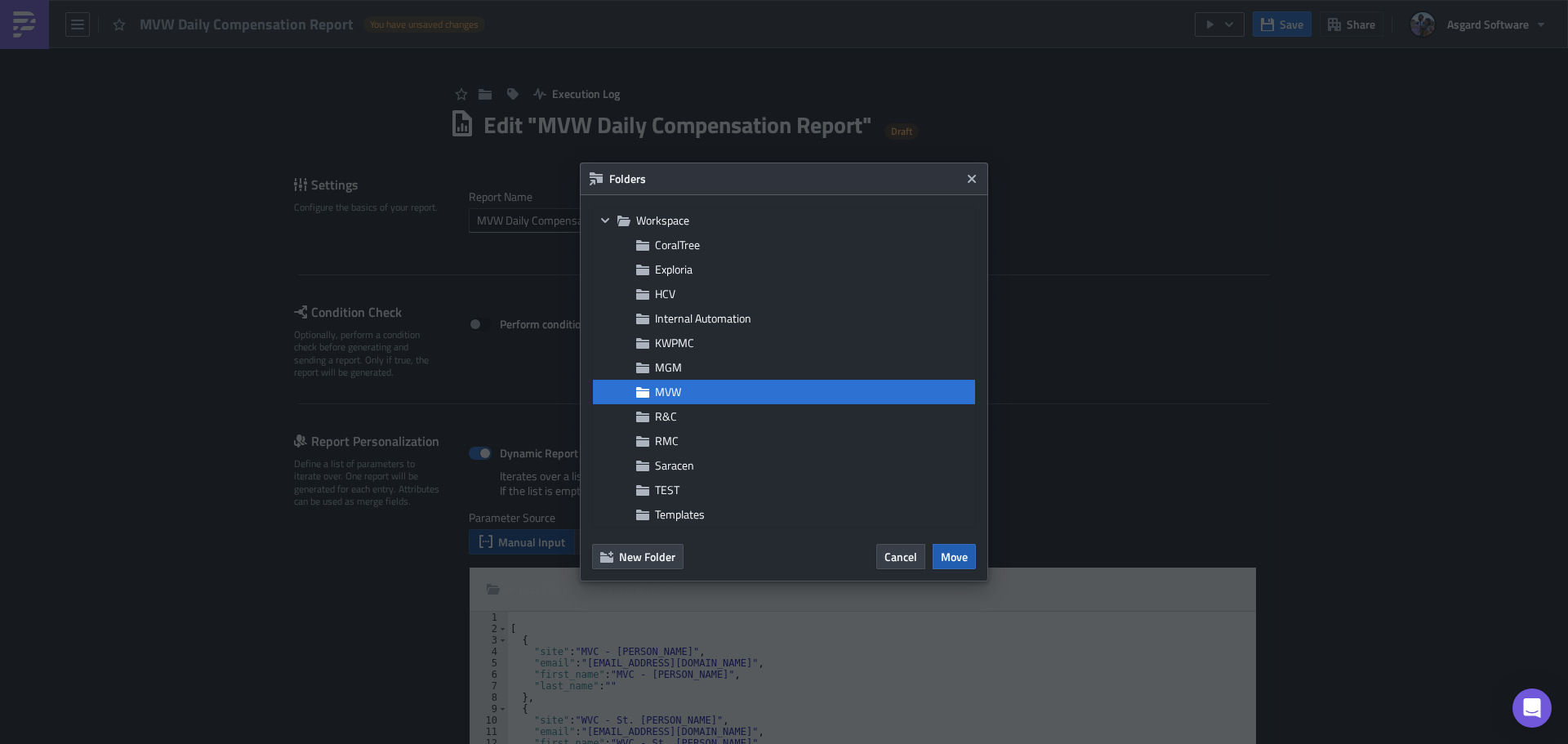
click at [959, 561] on span "Move" at bounding box center [955, 557] width 27 height 17
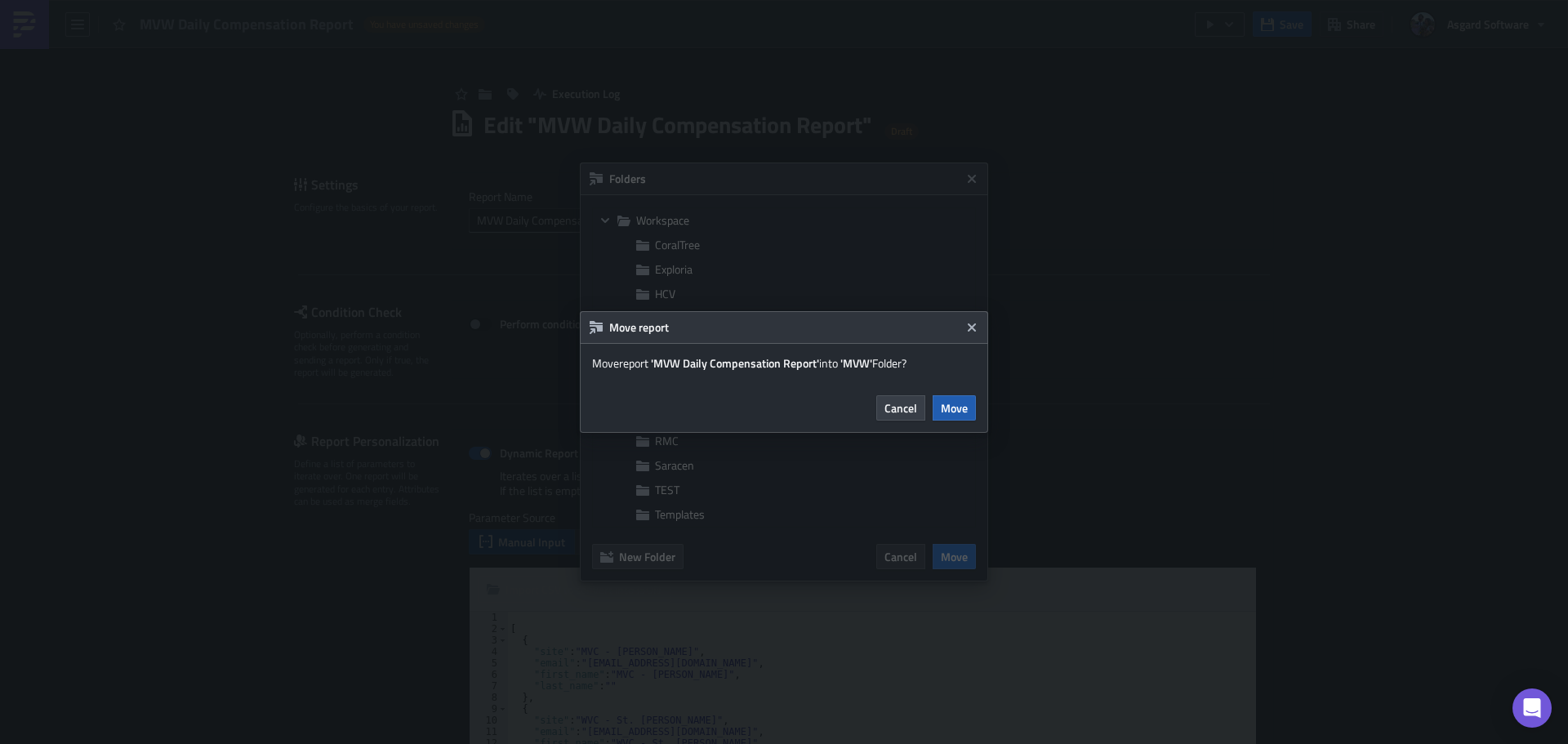
click at [969, 402] on button "Move" at bounding box center [955, 408] width 43 height 25
